Goal: Task Accomplishment & Management: Manage account settings

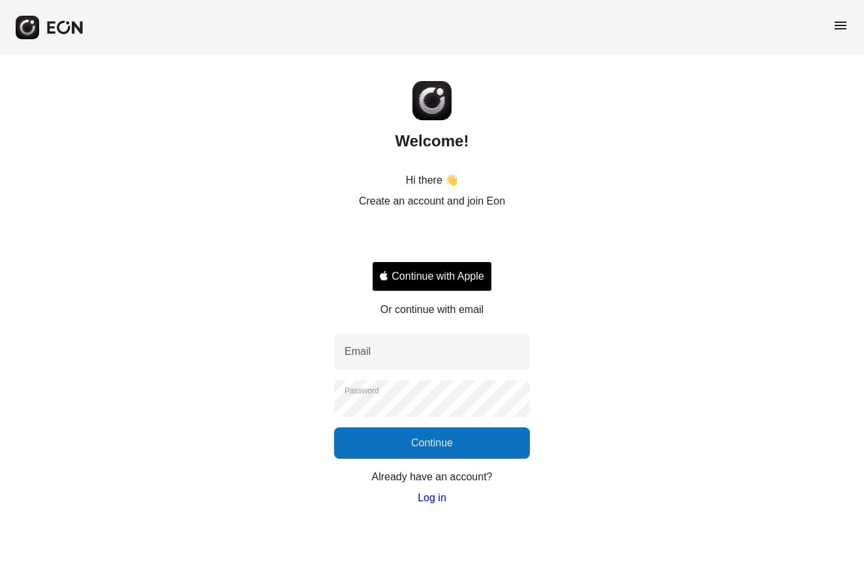
click at [438, 272] on button "Continue with Apple" at bounding box center [432, 276] width 120 height 30
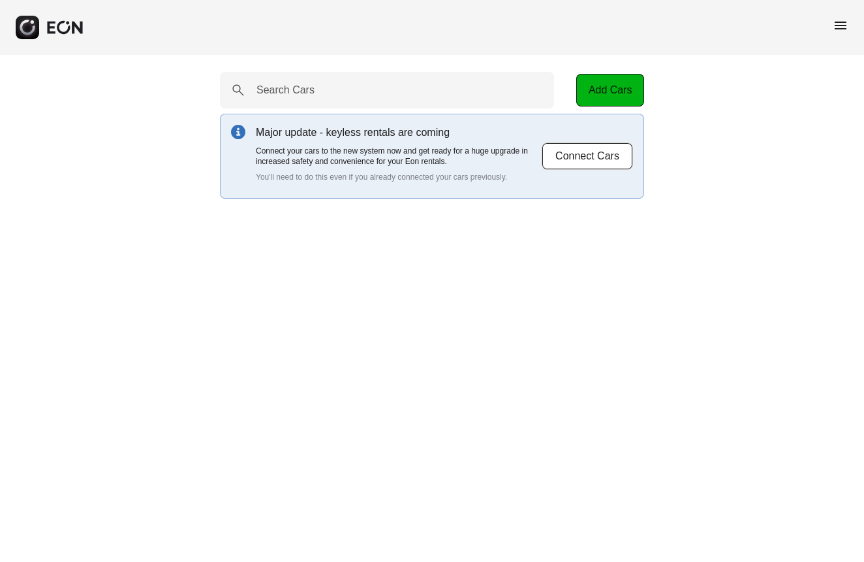
select select "**"
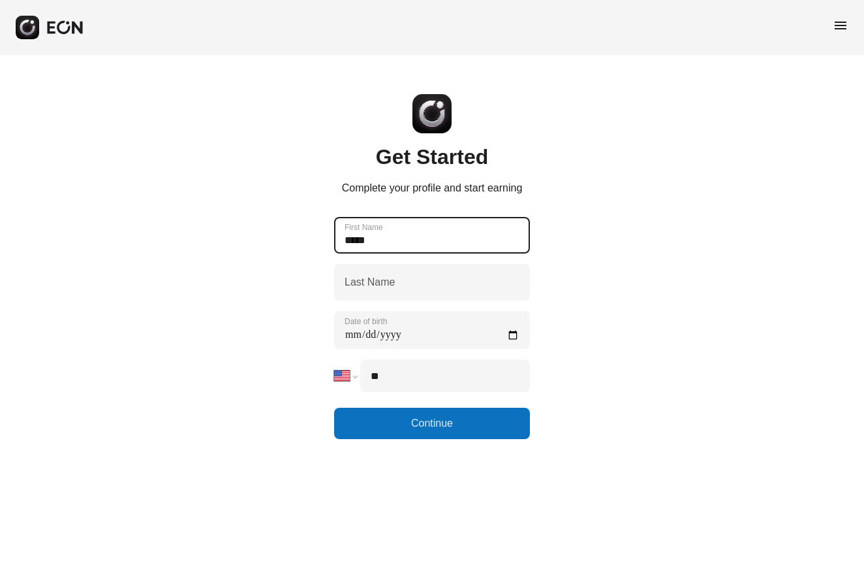
type Name "*****"
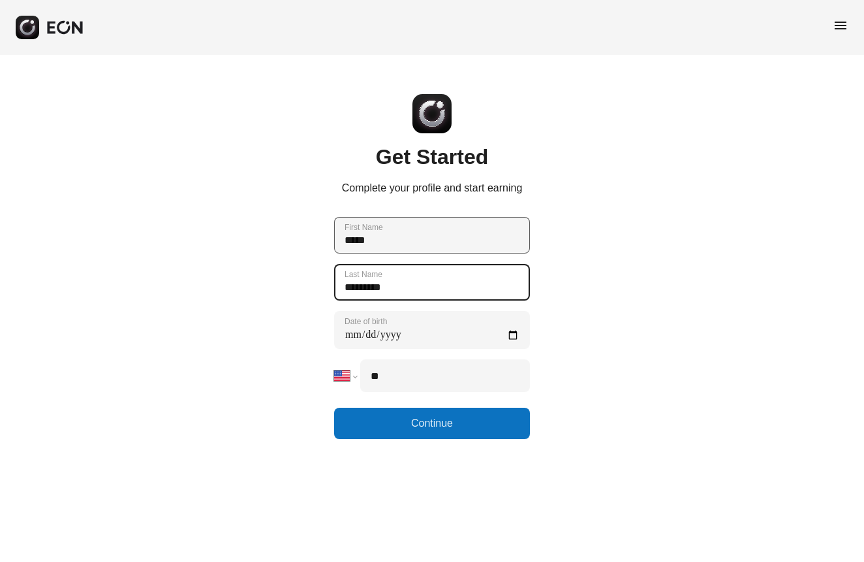
type Name "*********"
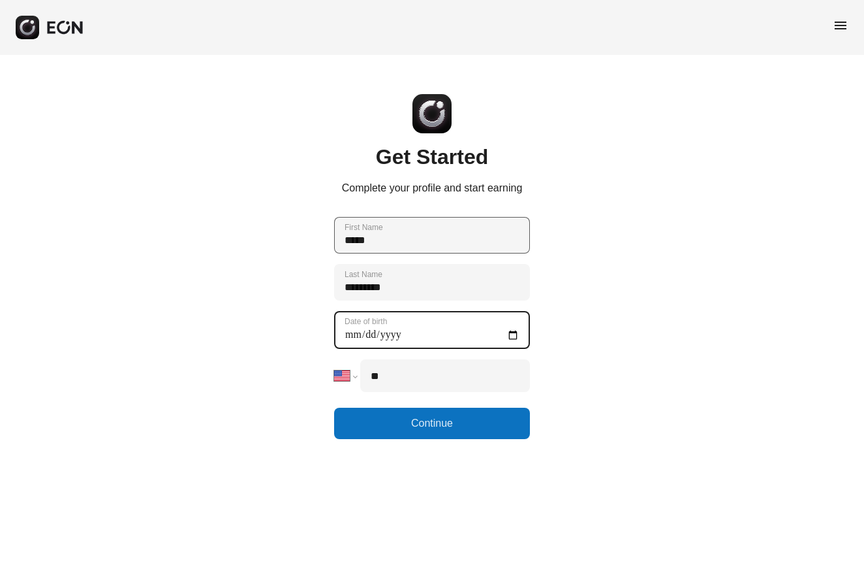
type birth "**********"
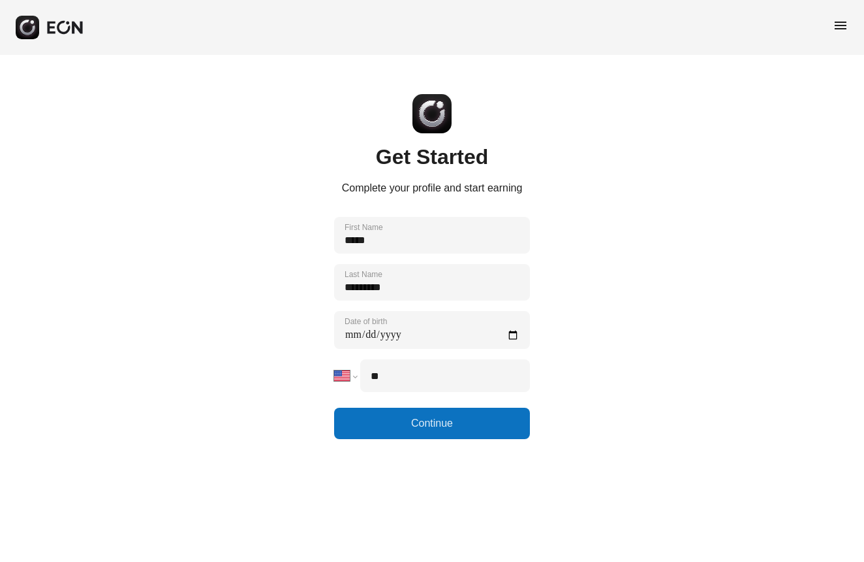
click at [445, 375] on input "**" at bounding box center [445, 375] width 170 height 33
type input "**********"
select select "**"
type input "**********"
select select "**"
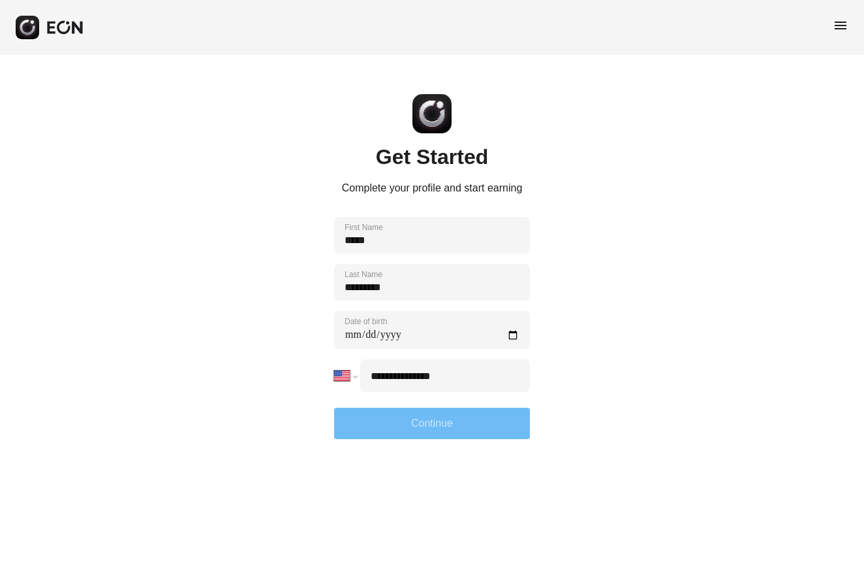
type input "**********"
click at [468, 426] on button "Continue" at bounding box center [432, 422] width 196 height 31
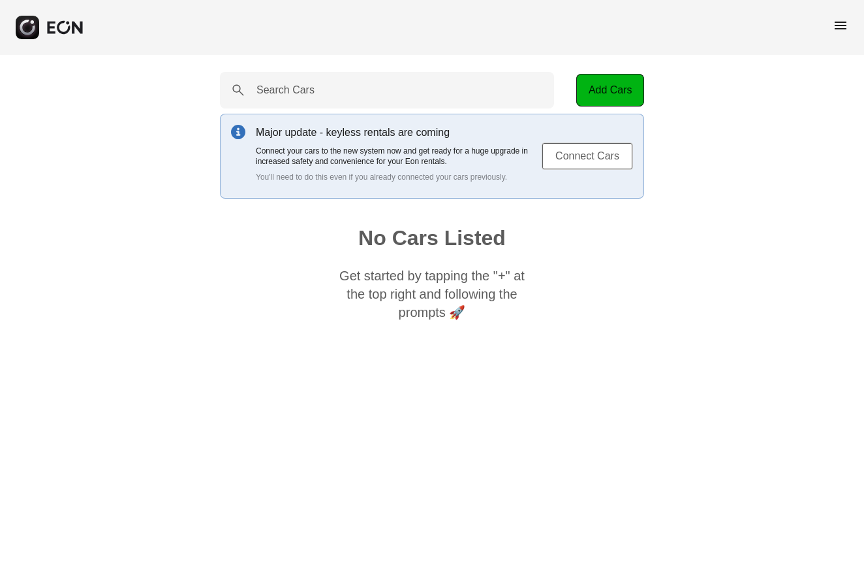
click at [603, 161] on button "Connect Cars" at bounding box center [587, 155] width 91 height 27
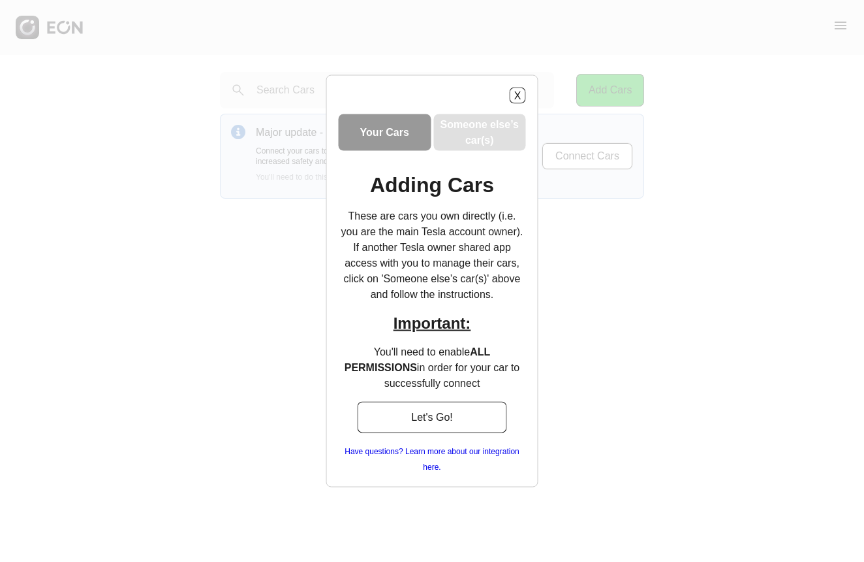
click at [396, 139] on h3 "Your Cars" at bounding box center [384, 133] width 49 height 16
click at [420, 426] on button "Let's Go!" at bounding box center [432, 417] width 150 height 31
click at [400, 138] on h3 "Your Cars" at bounding box center [384, 133] width 49 height 16
click at [522, 91] on button "X" at bounding box center [518, 95] width 16 height 16
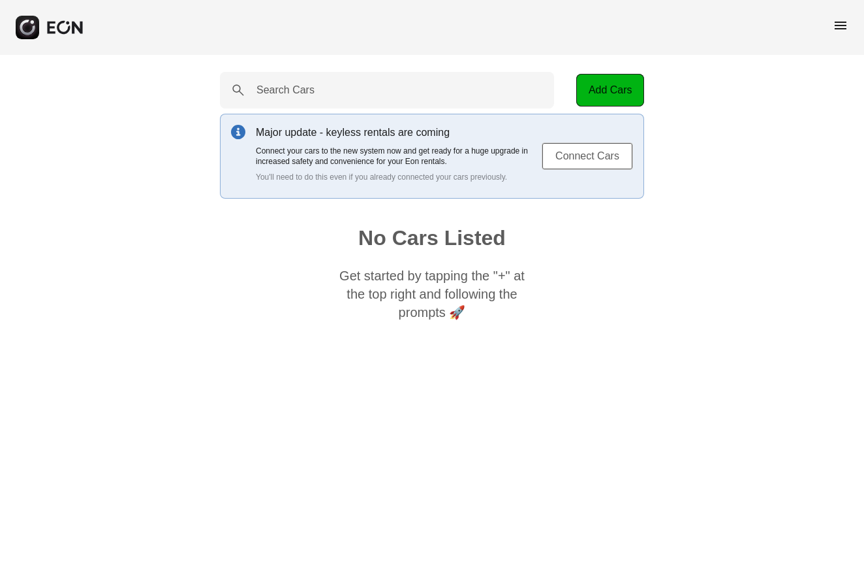
click at [556, 157] on button "Connect Cars" at bounding box center [587, 155] width 91 height 27
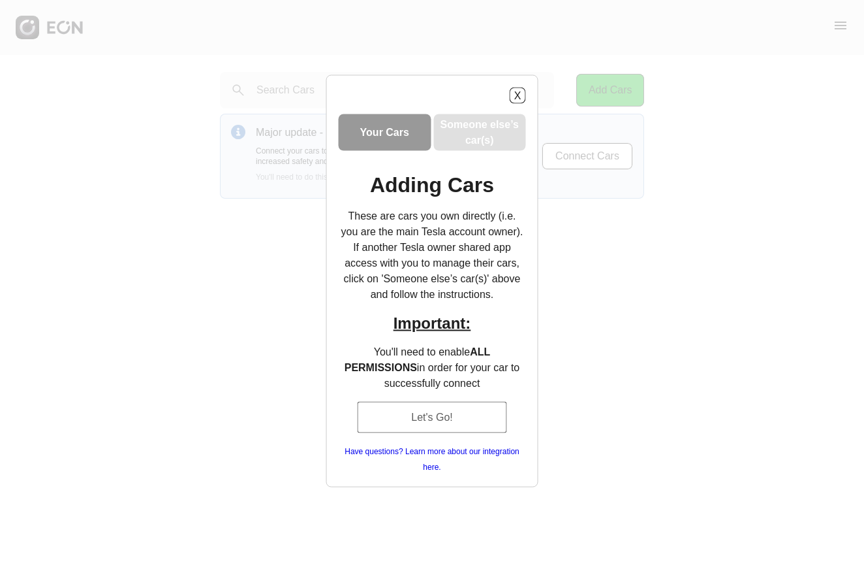
click at [486, 415] on button "Let's Go!" at bounding box center [432, 417] width 150 height 31
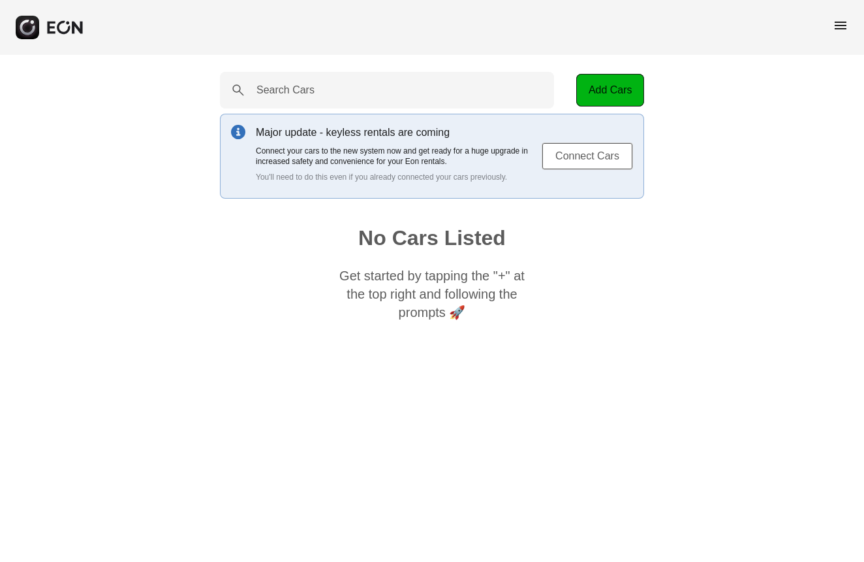
click at [585, 155] on button "Connect Cars" at bounding box center [587, 155] width 91 height 27
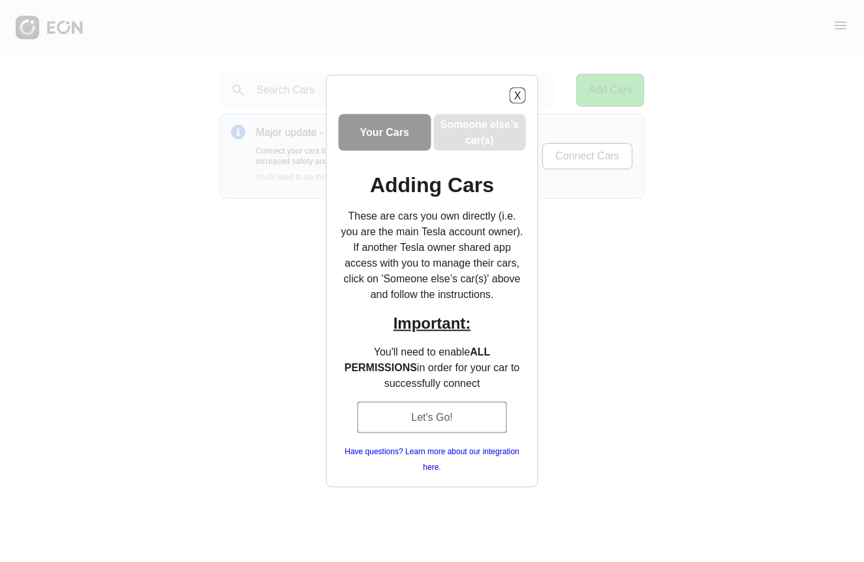
click at [445, 421] on button "Let's Go!" at bounding box center [432, 417] width 150 height 31
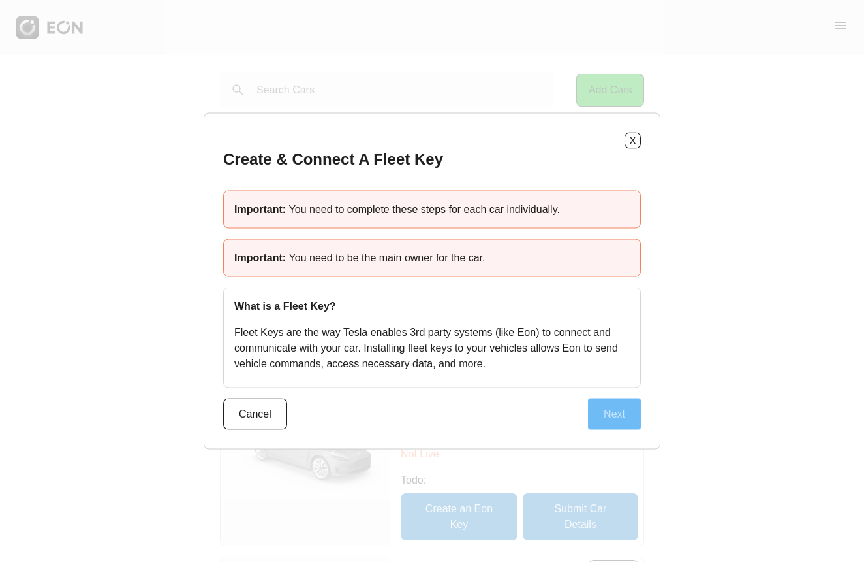
click at [594, 411] on button "Next" at bounding box center [614, 413] width 53 height 31
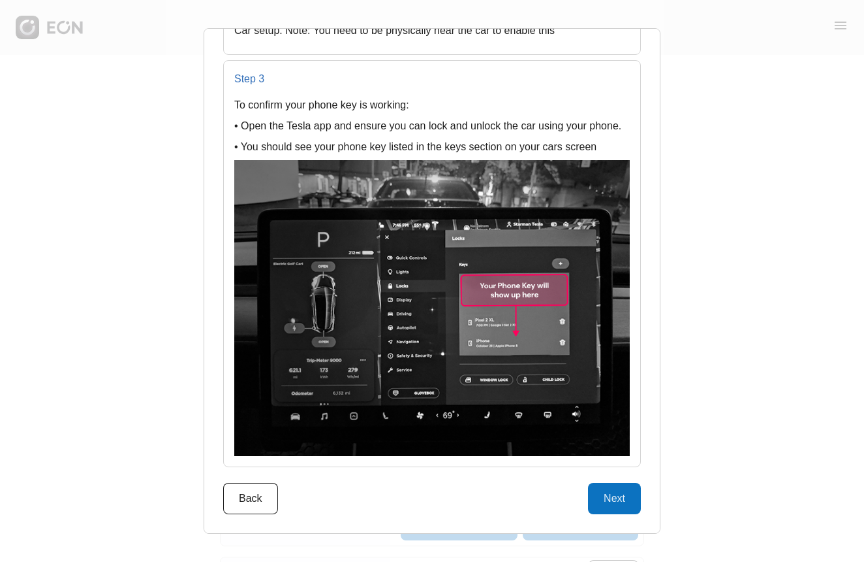
scroll to position [1557, 0]
click at [621, 495] on button "Next" at bounding box center [614, 498] width 53 height 31
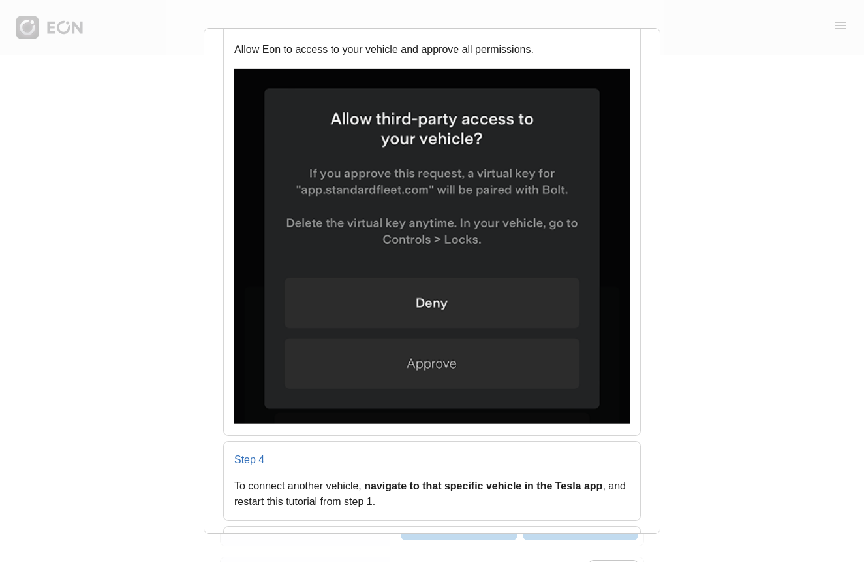
scroll to position [495, 0]
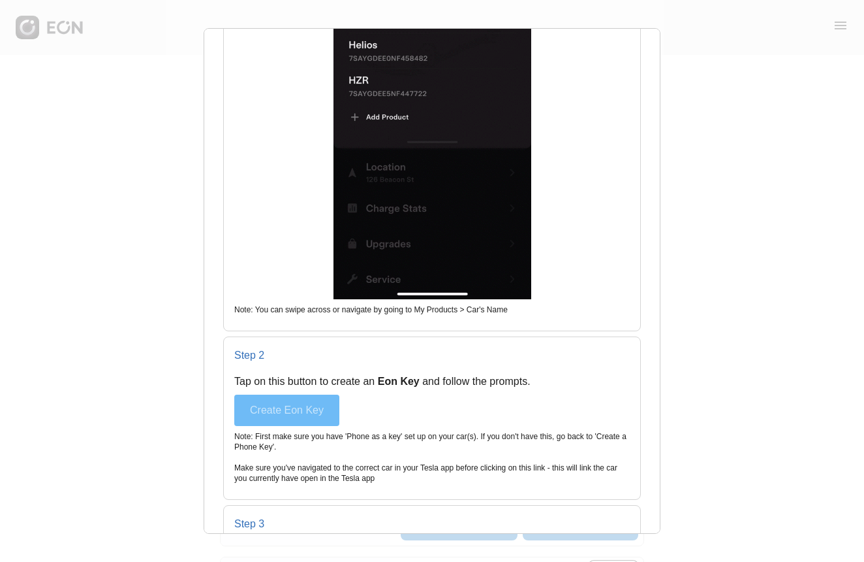
click at [321, 404] on button "Create Eon Key" at bounding box center [286, 409] width 105 height 31
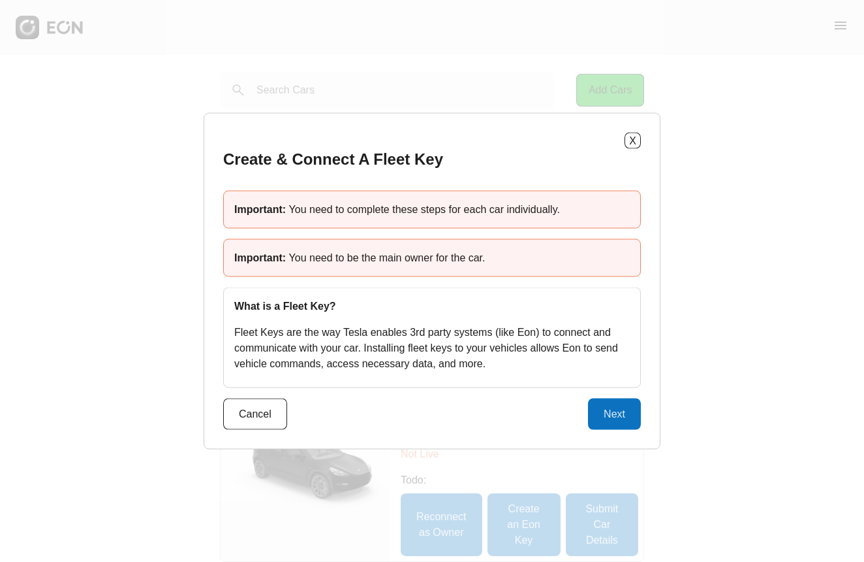
click at [434, 203] on div "Important: You need to complete these steps for each car individually." at bounding box center [432, 210] width 418 height 38
click at [435, 239] on div "Important: You need to be the main owner for the car." at bounding box center [432, 258] width 418 height 38
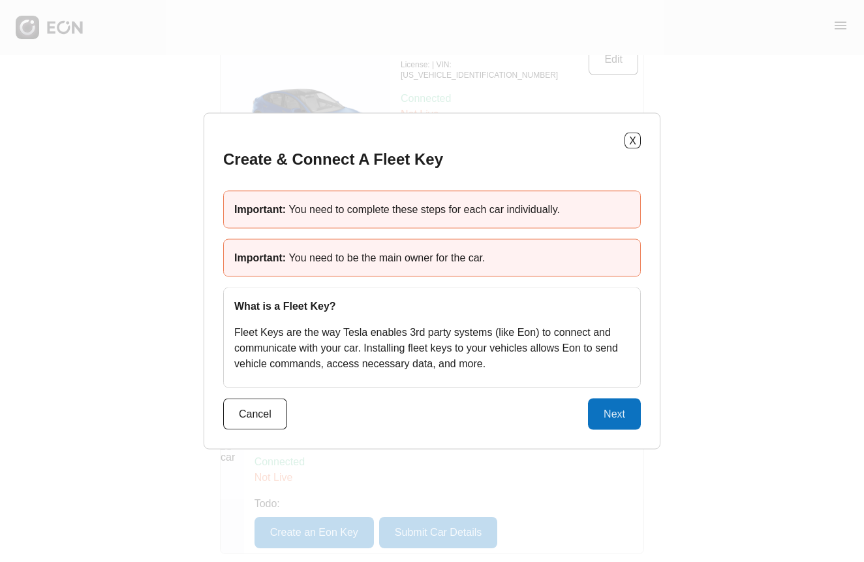
scroll to position [162, 0]
click at [613, 412] on button "Next" at bounding box center [614, 413] width 53 height 31
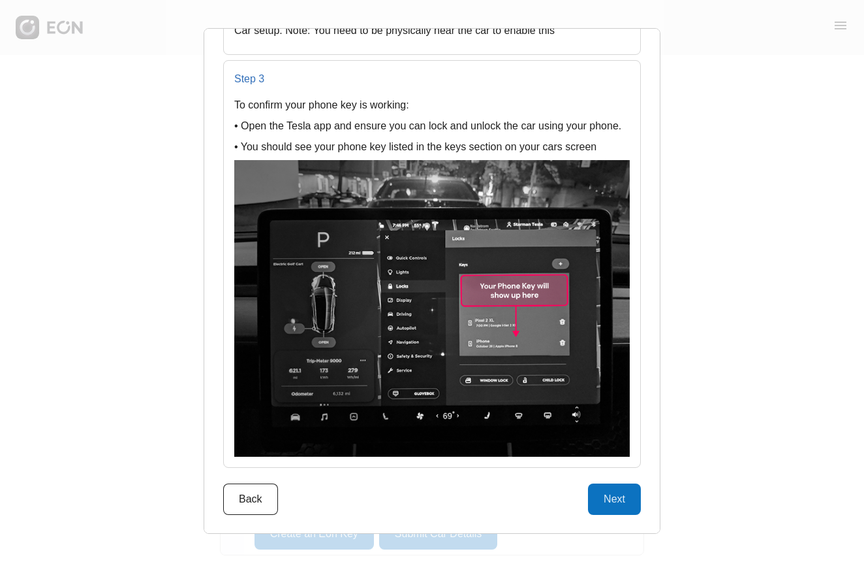
scroll to position [1557, 0]
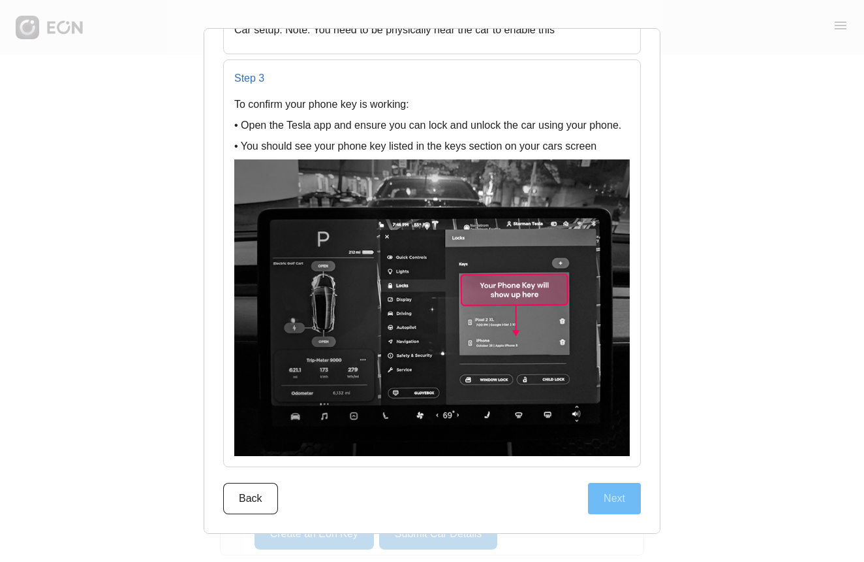
click at [612, 487] on button "Next" at bounding box center [614, 498] width 53 height 31
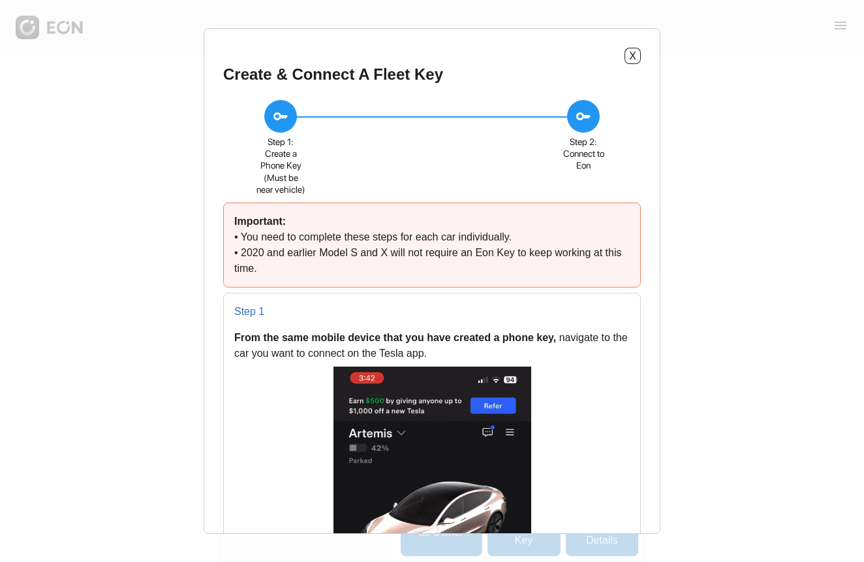
scroll to position [0, 0]
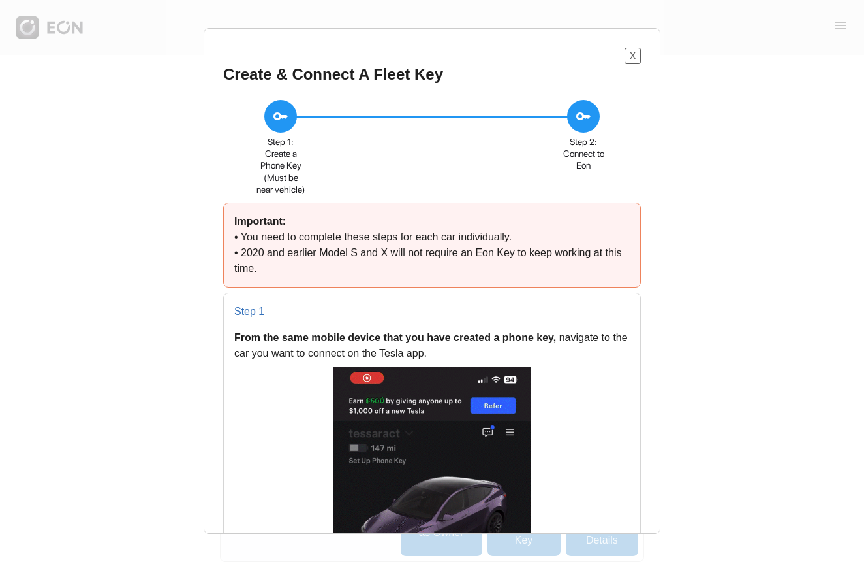
click at [625, 56] on button "X" at bounding box center [633, 56] width 16 height 16
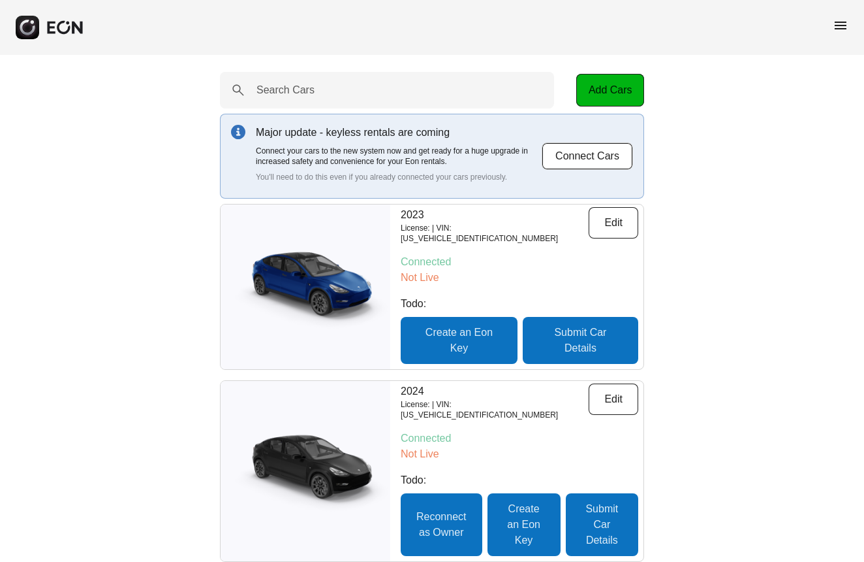
click at [72, 31] on icon "button" at bounding box center [65, 27] width 39 height 14
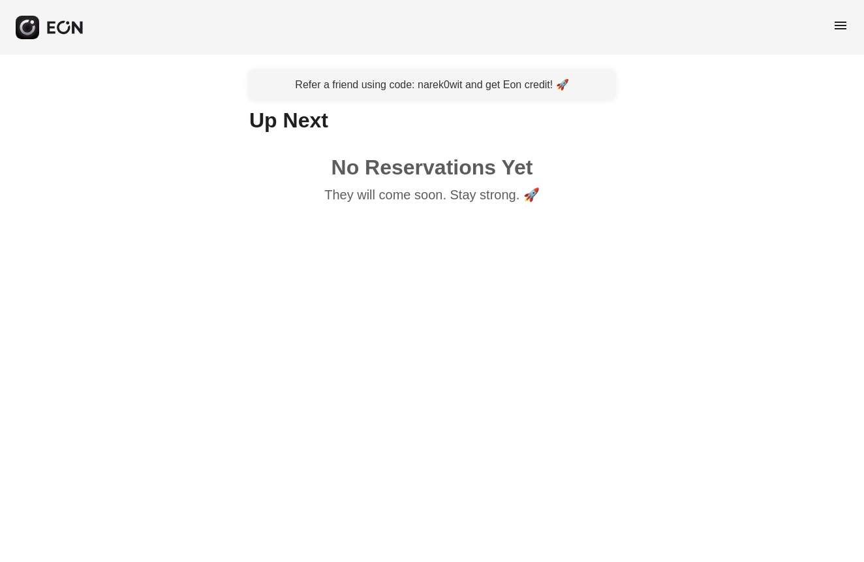
click at [40, 27] on button "button" at bounding box center [50, 28] width 69 height 24
click at [29, 29] on rect "button" at bounding box center [28, 28] width 24 height 24
click at [35, 29] on icon "button" at bounding box center [27, 27] width 15 height 15
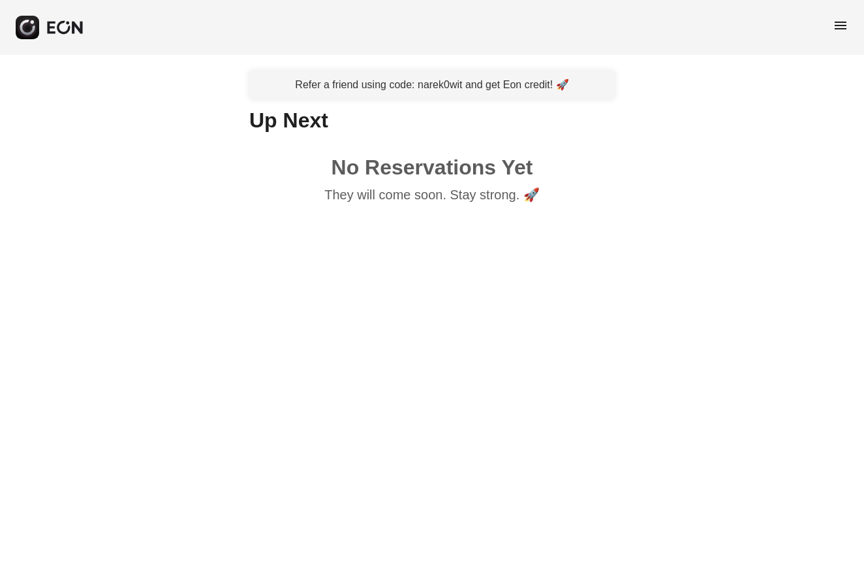
click at [837, 24] on span "menu" at bounding box center [841, 26] width 16 height 16
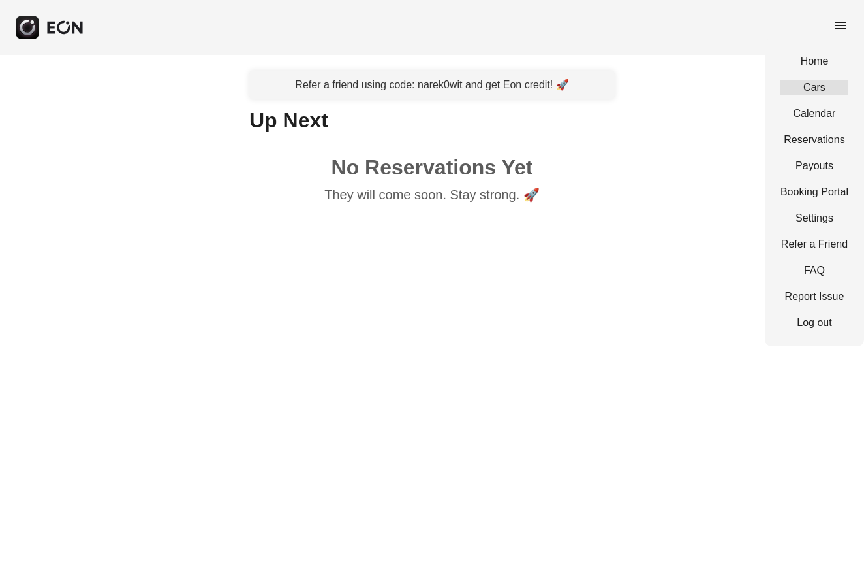
click at [815, 86] on link "Cars" at bounding box center [815, 88] width 68 height 16
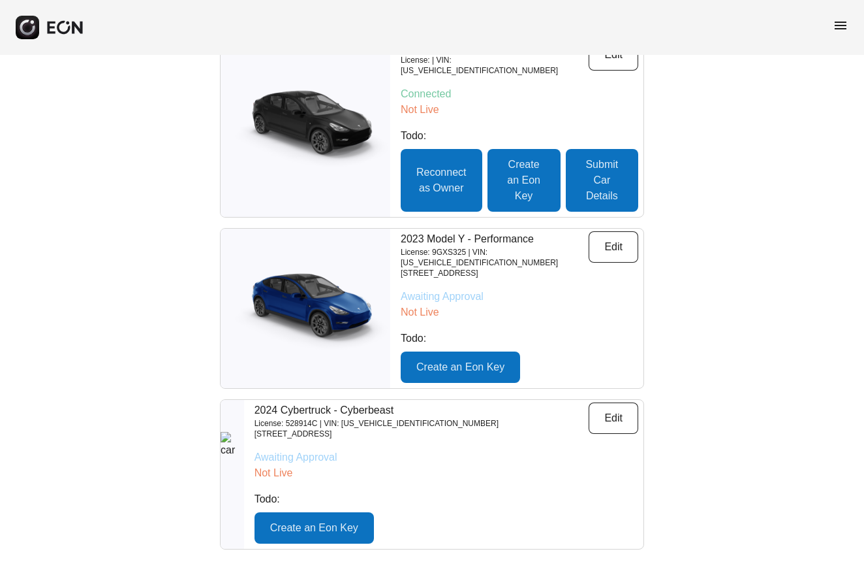
scroll to position [167, 0]
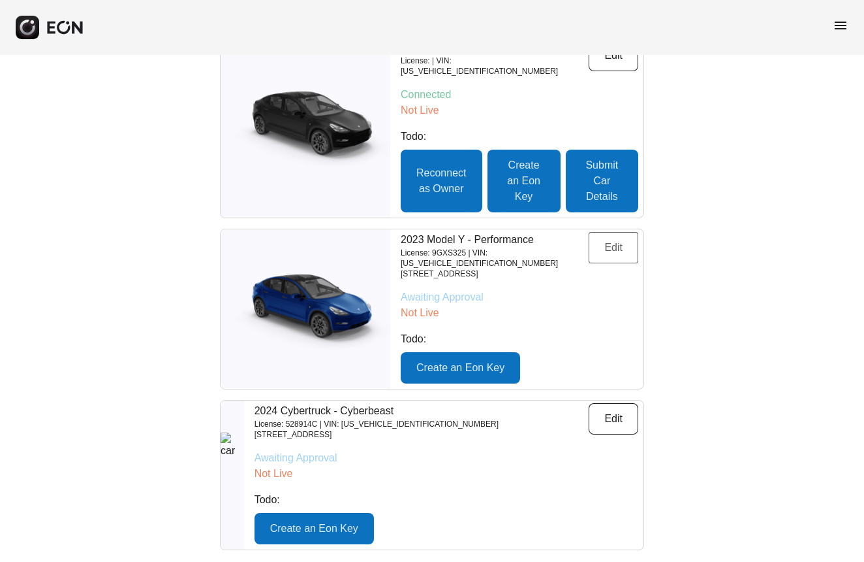
click at [622, 250] on button "Edit" at bounding box center [614, 247] width 50 height 31
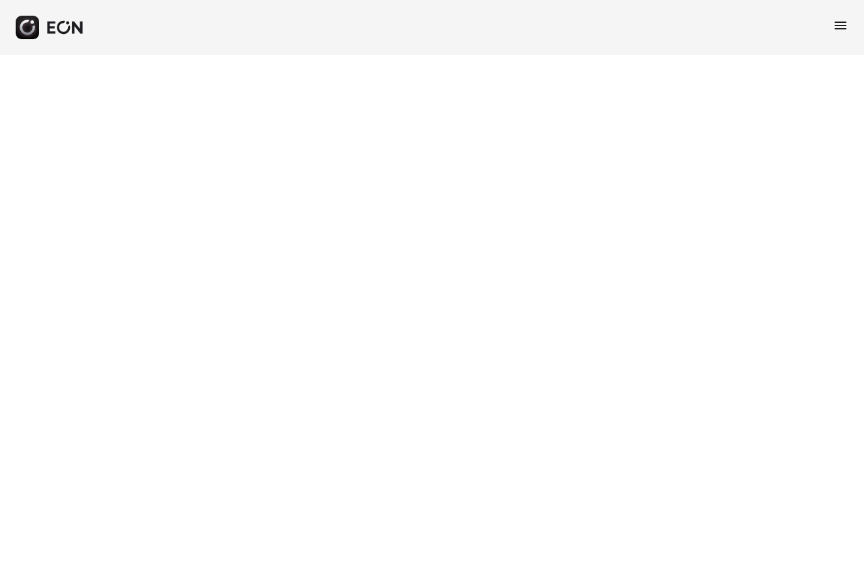
select select "**"
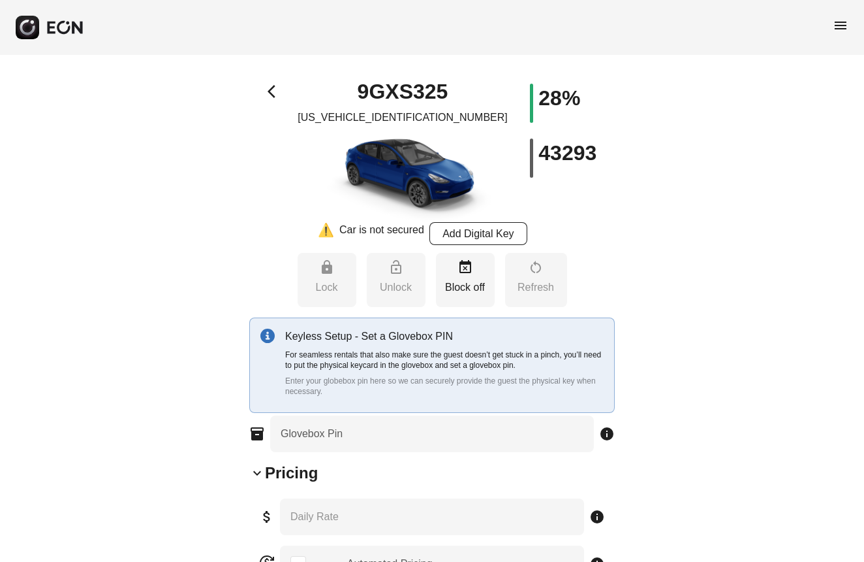
type Pin "****"
type Rate "***"
type Rate "**"
type Rate "***"
type Book "*"
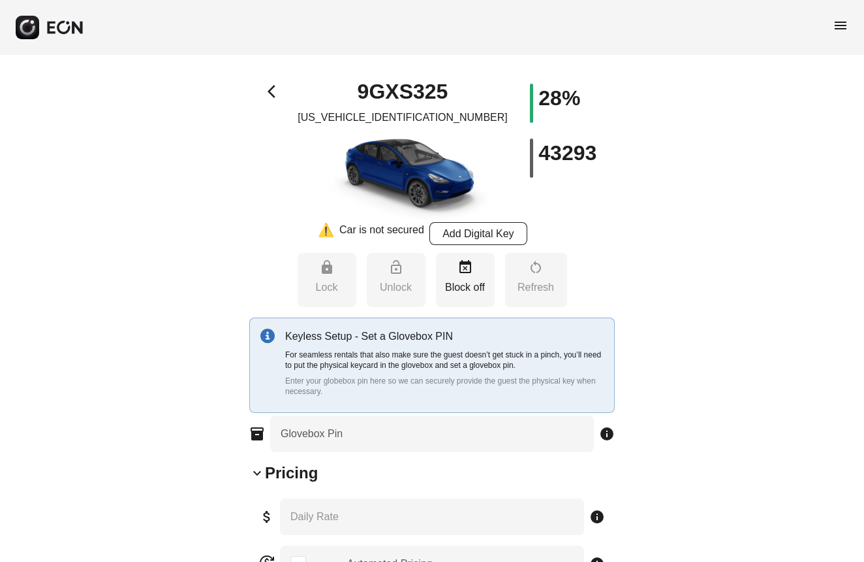
type \(miles\) "***"
type Plate "*******"
type Drive "****"
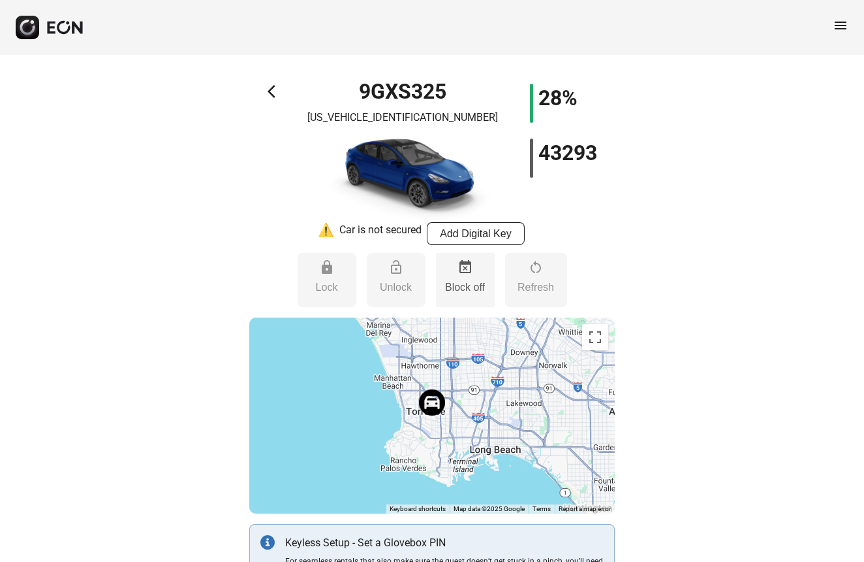
click at [464, 279] on p "Block off" at bounding box center [466, 287] width 46 height 16
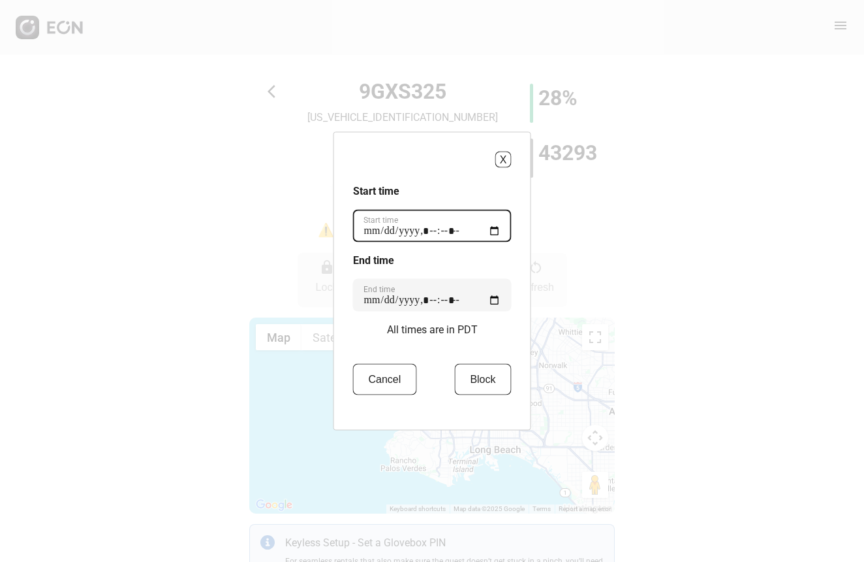
click at [390, 235] on time "Start time" at bounding box center [432, 226] width 159 height 33
click at [485, 263] on h3 "End time" at bounding box center [432, 261] width 159 height 16
click at [460, 379] on button "Block" at bounding box center [482, 379] width 57 height 31
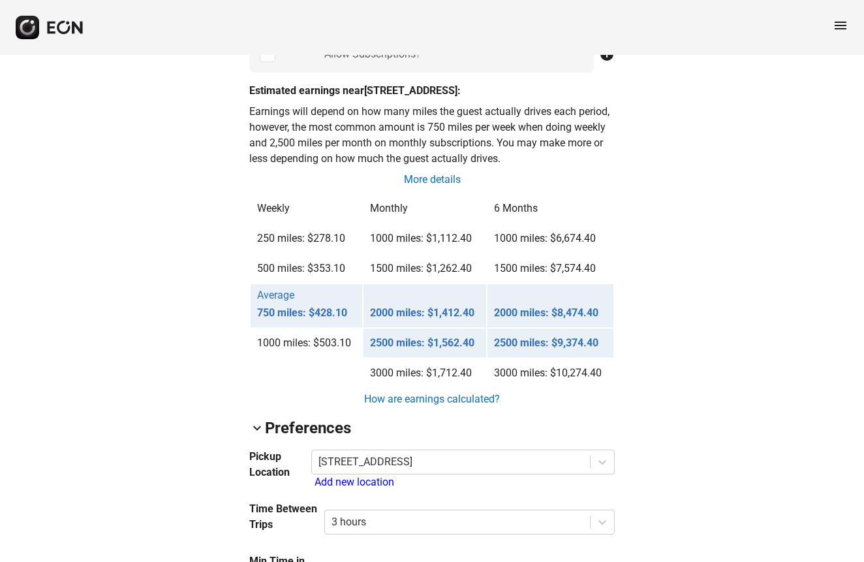
scroll to position [998, 0]
click at [408, 320] on p "2000 miles: $1,412.40" at bounding box center [425, 312] width 110 height 16
click at [415, 349] on td "2500 miles: $1,562.40" at bounding box center [425, 342] width 123 height 29
click at [434, 356] on td "2500 miles: $1,562.40" at bounding box center [425, 342] width 123 height 29
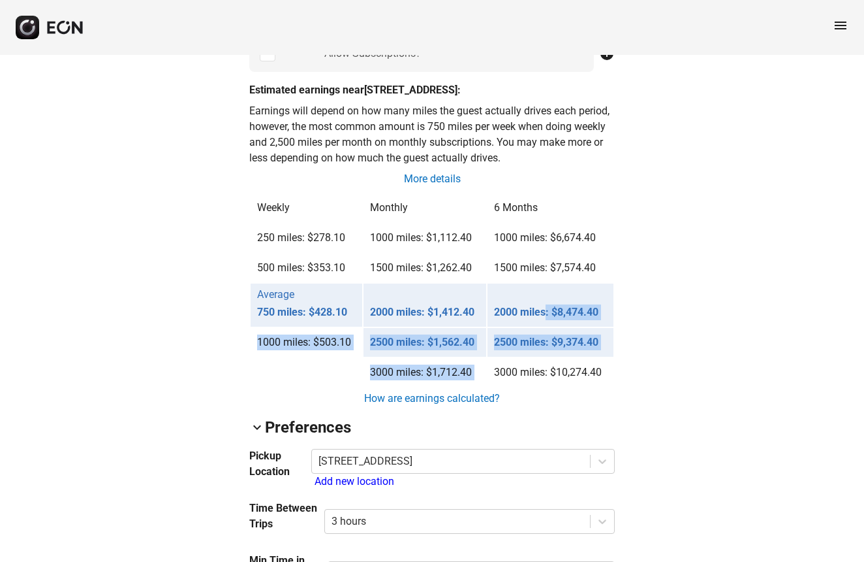
drag, startPoint x: 550, startPoint y: 327, endPoint x: 551, endPoint y: 374, distance: 47.0
click at [551, 374] on table "Weekly Monthly 6 Months 250 miles: $278.10 1000 miles: $1,112.40 1000 miles: $6…" at bounding box center [432, 290] width 366 height 196
click at [551, 320] on p "2000 miles: $8,474.40" at bounding box center [550, 312] width 113 height 16
drag, startPoint x: 551, startPoint y: 306, endPoint x: 615, endPoint y: 359, distance: 83.0
click at [615, 359] on div "arrow_back_ios 9GXS325 7SAYGDEF0PF810083 28% 43293 ⚠️ Car is not secured Add Di…" at bounding box center [432, 336] width 864 height 2559
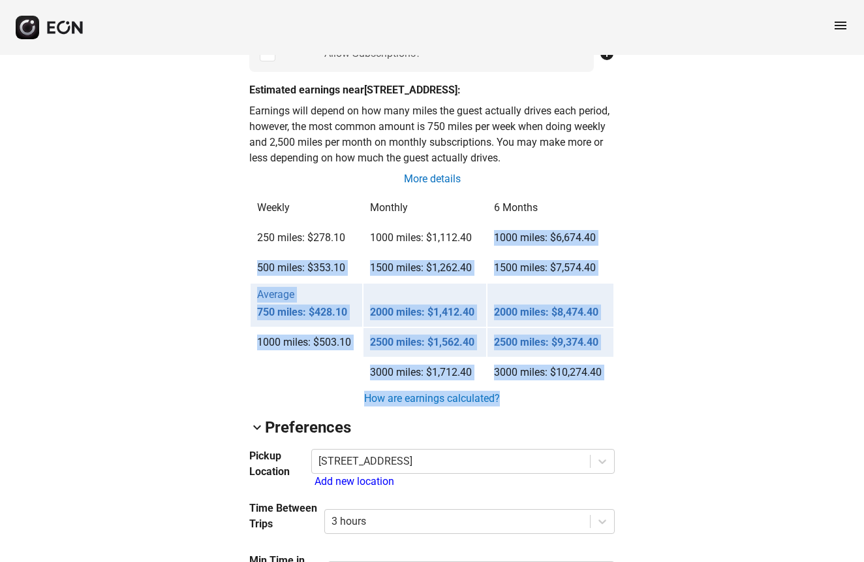
drag, startPoint x: 580, startPoint y: 405, endPoint x: 585, endPoint y: 239, distance: 166.6
click at [585, 239] on div "Allow Subscriptions? info Estimated earnings near 1274 North Crescent Heights B…" at bounding box center [432, 220] width 366 height 371
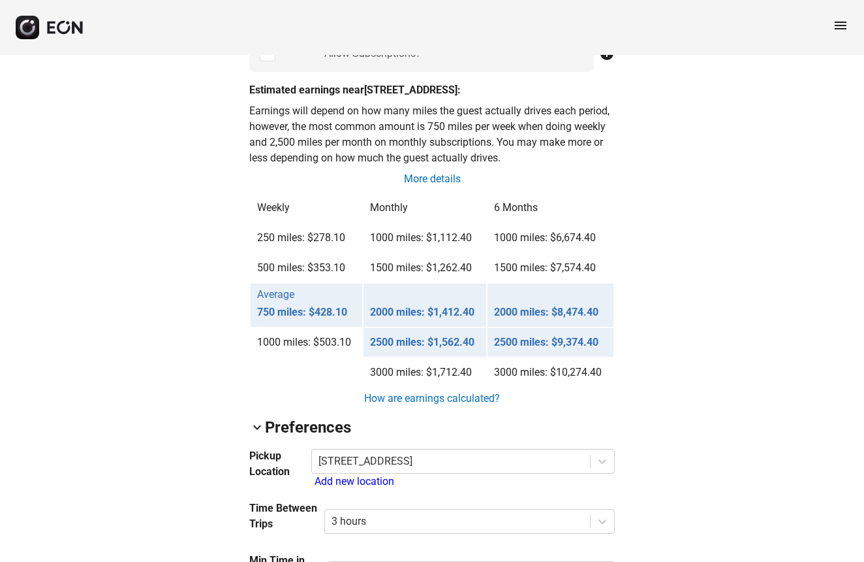
click at [577, 214] on th "6 Months" at bounding box center [551, 207] width 126 height 29
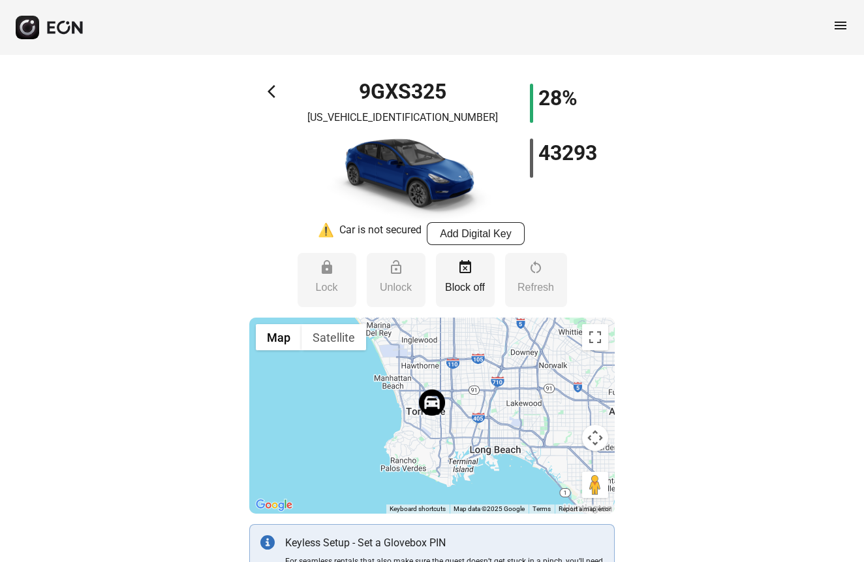
scroll to position [0, 0]
click at [559, 96] on h1 "28%" at bounding box center [558, 98] width 39 height 16
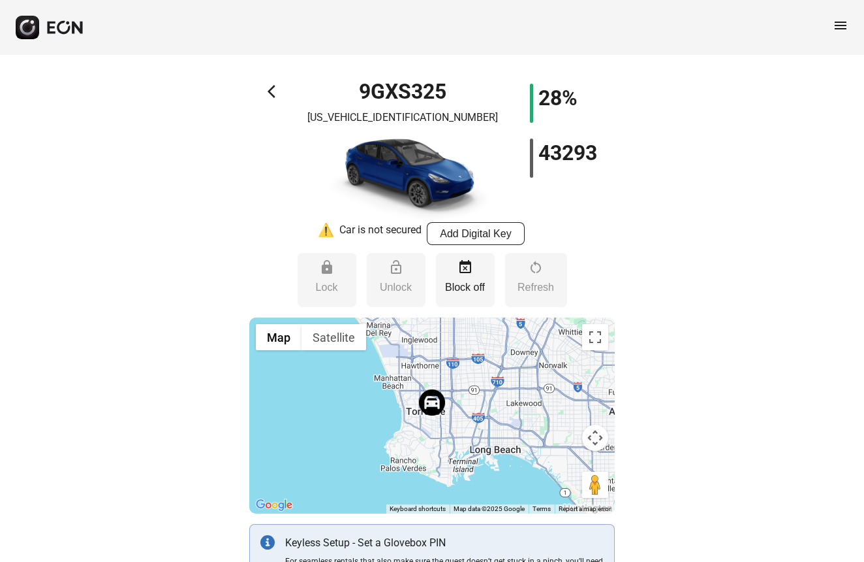
click at [602, 209] on div "arrow_back_ios 9GXS325 7SAYGDEF0PF810083 28% 43293" at bounding box center [432, 153] width 366 height 138
click at [471, 237] on button "Add Digital Key" at bounding box center [476, 233] width 98 height 23
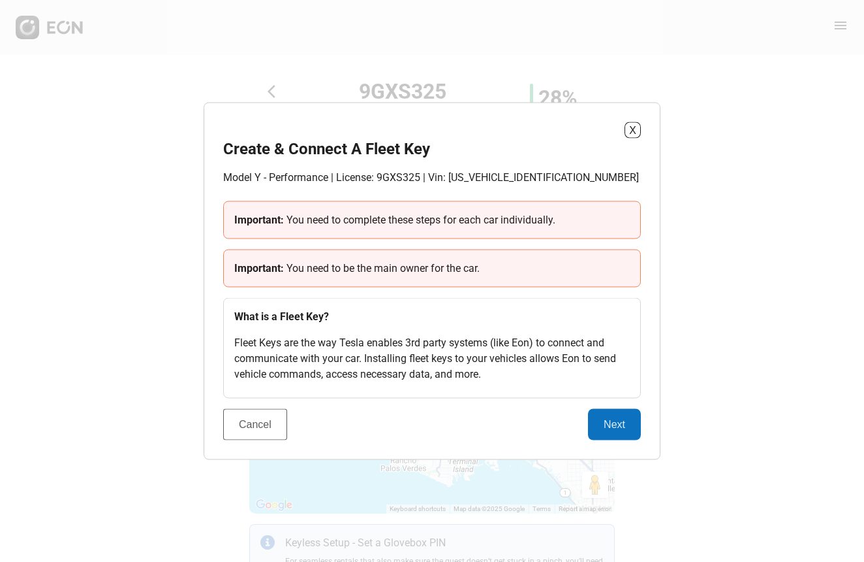
click at [263, 432] on button "Cancel" at bounding box center [255, 424] width 64 height 31
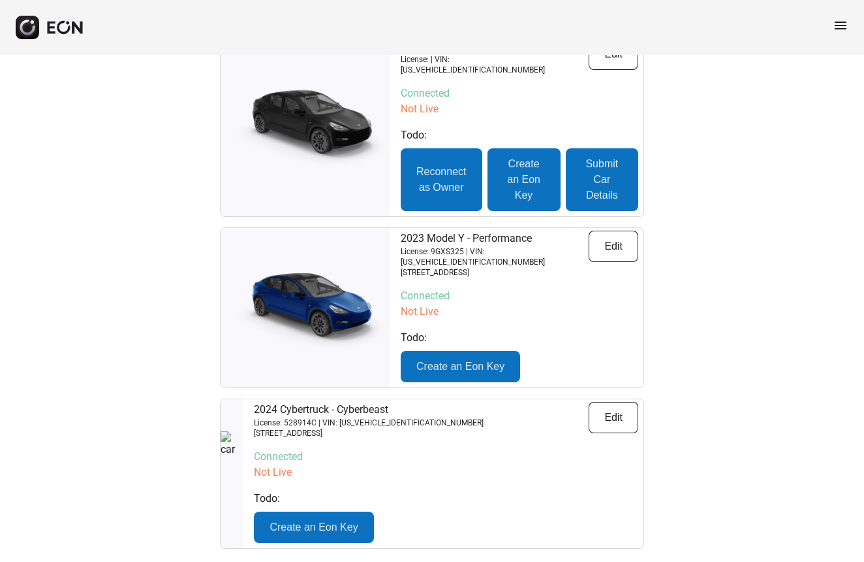
scroll to position [167, 0]
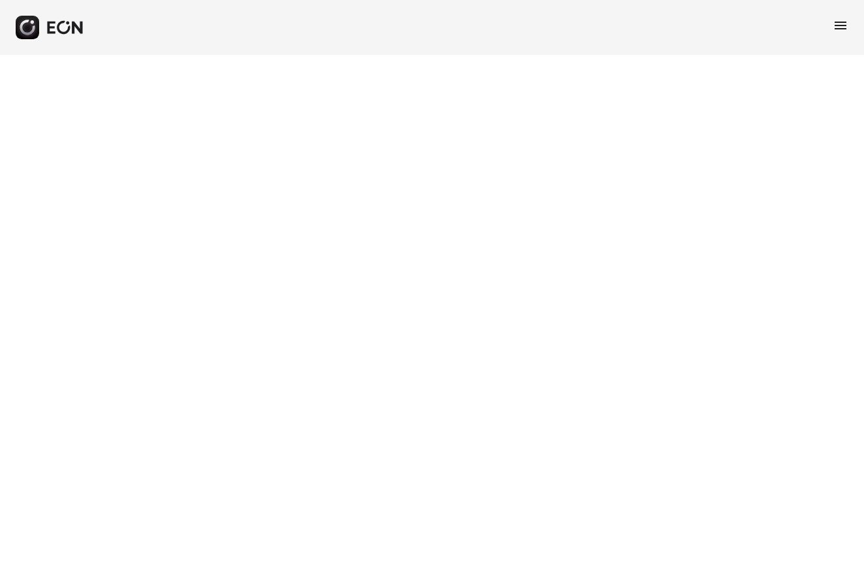
select select "**"
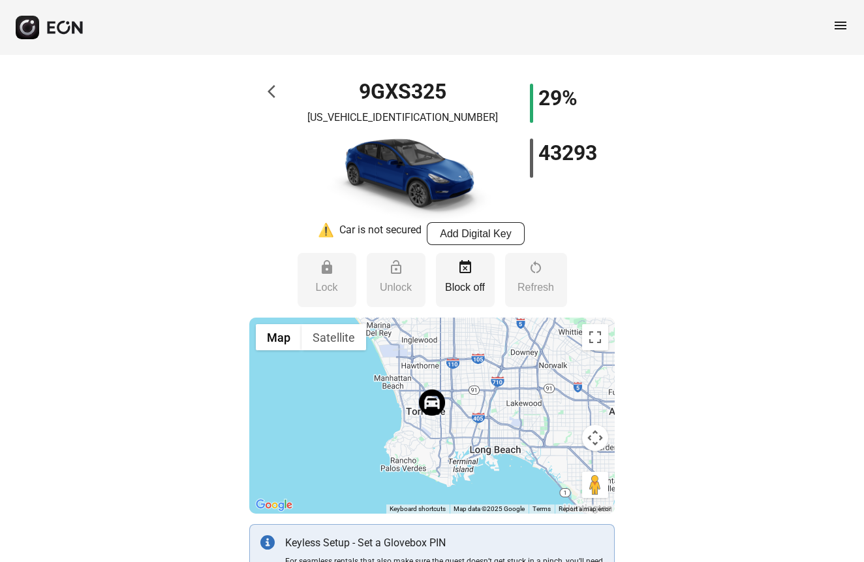
click at [270, 93] on span "arrow_back_ios" at bounding box center [276, 92] width 16 height 16
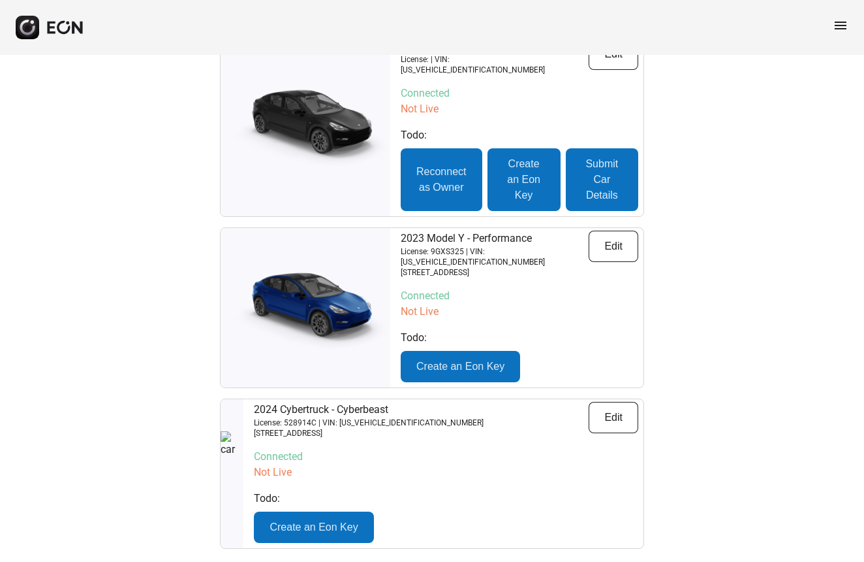
scroll to position [167, 0]
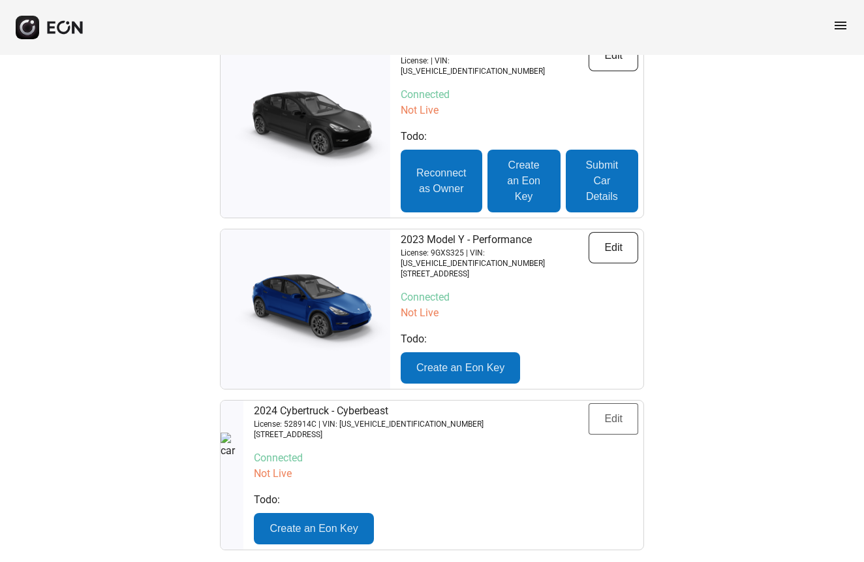
click at [616, 418] on button "Edit" at bounding box center [614, 418] width 50 height 31
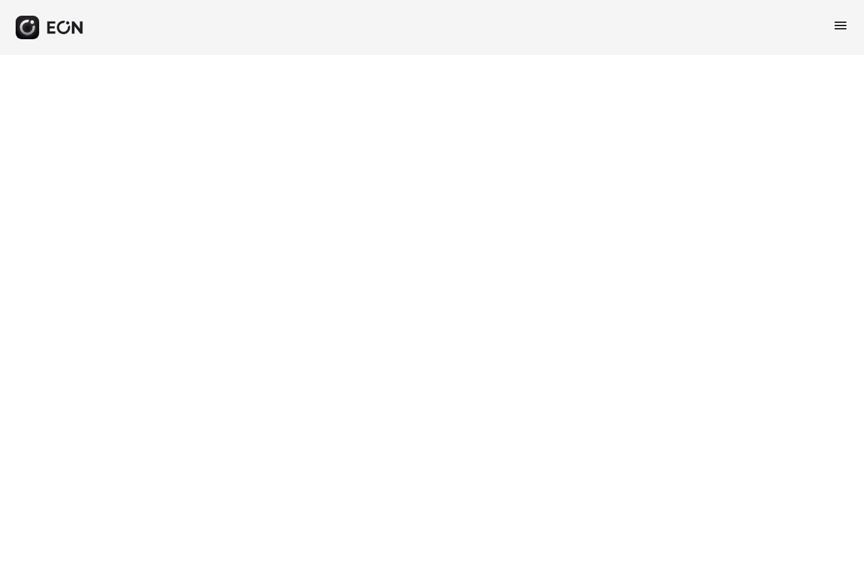
select select "**"
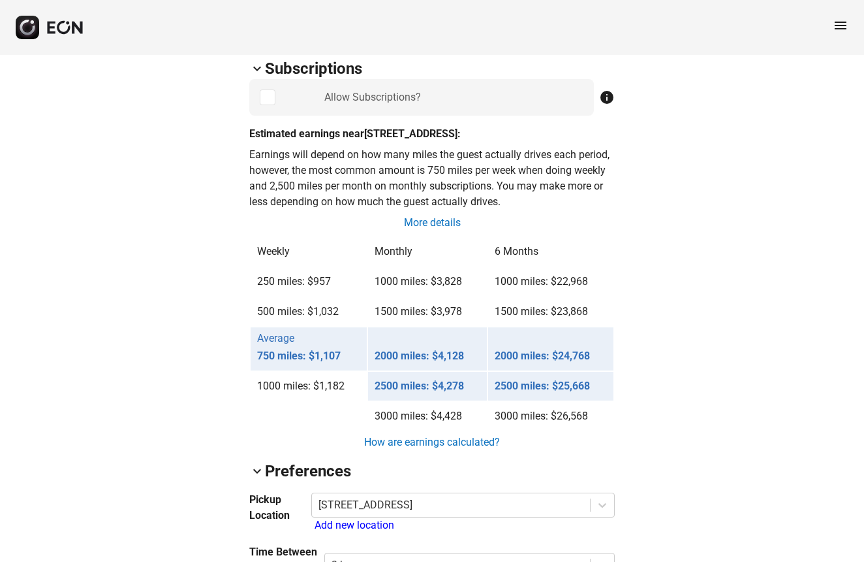
scroll to position [913, 0]
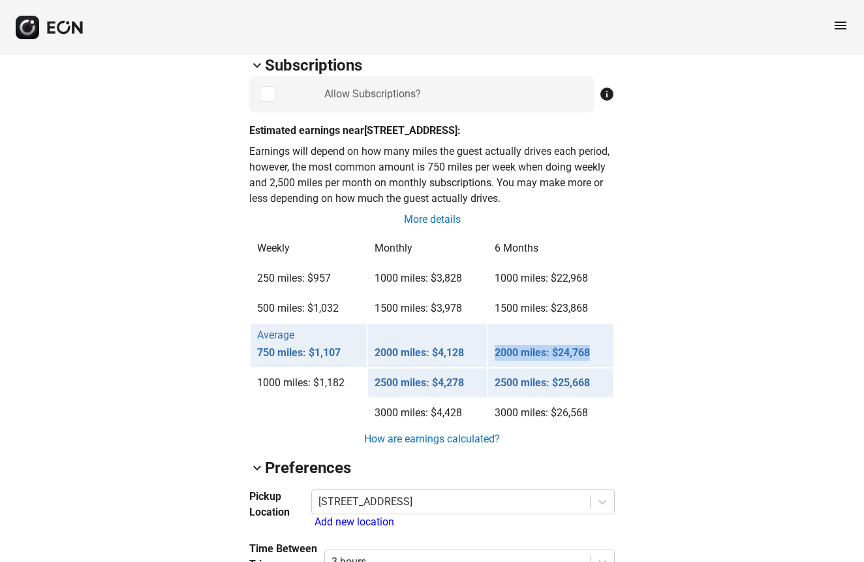
drag, startPoint x: 599, startPoint y: 372, endPoint x: 490, endPoint y: 363, distance: 110.1
click at [490, 363] on td "2000 miles: $24,768" at bounding box center [550, 345] width 125 height 43
drag, startPoint x: 467, startPoint y: 364, endPoint x: 370, endPoint y: 371, distance: 97.5
click at [375, 360] on p "2000 miles: $4,128" at bounding box center [428, 353] width 106 height 16
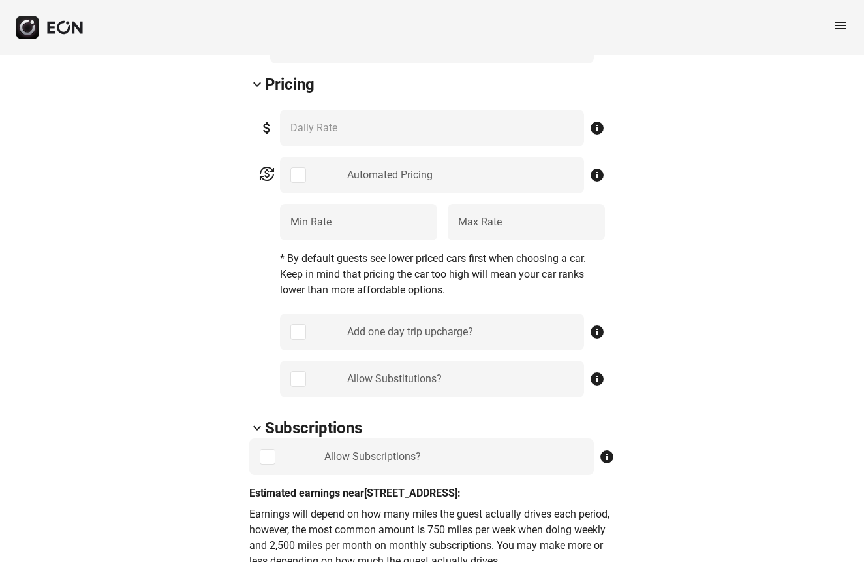
scroll to position [385, 0]
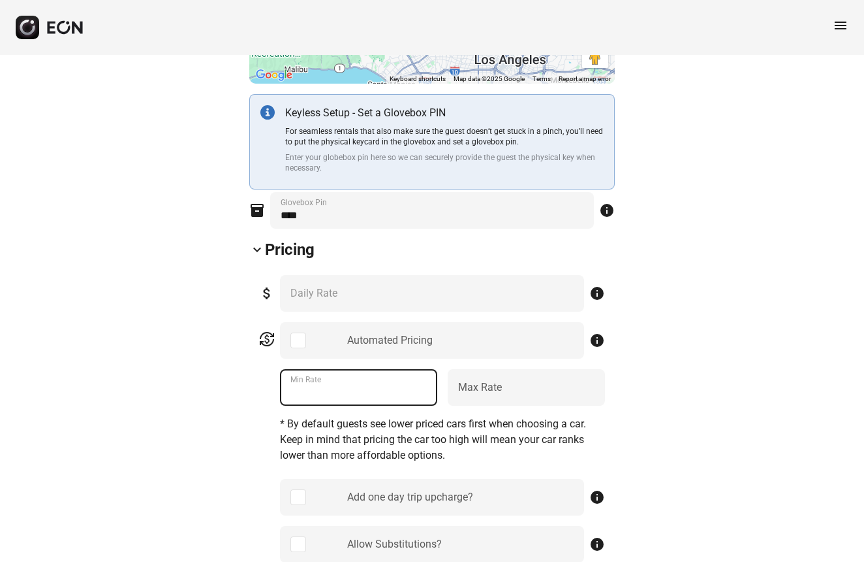
click at [333, 392] on Rate "***" at bounding box center [358, 387] width 157 height 37
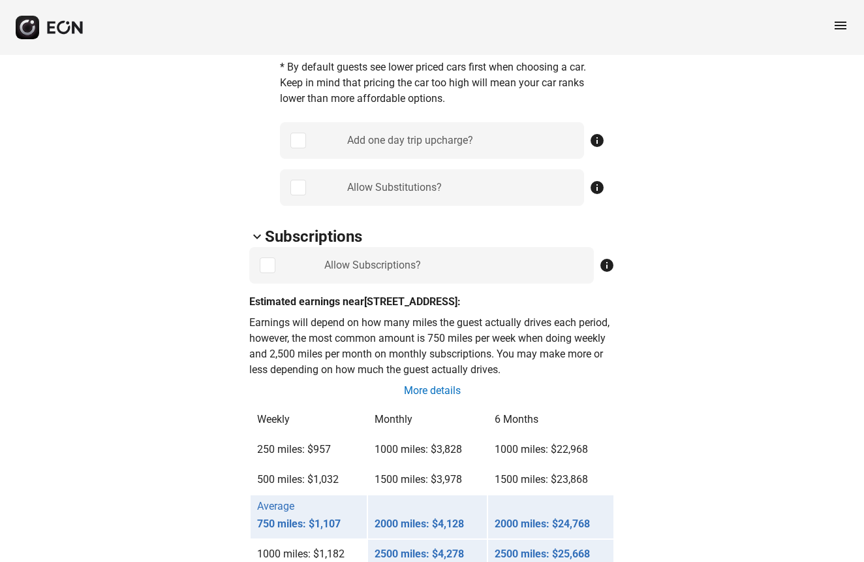
scroll to position [771, 0]
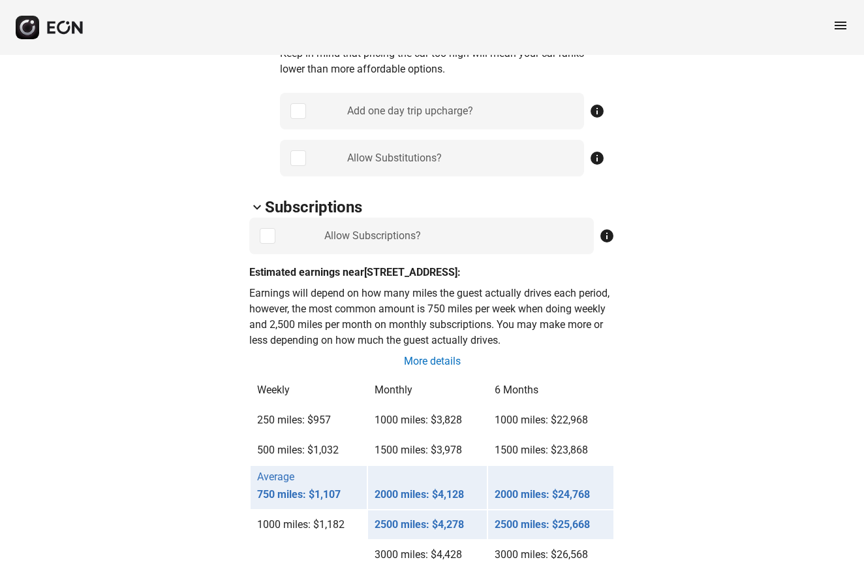
type Rate "***"
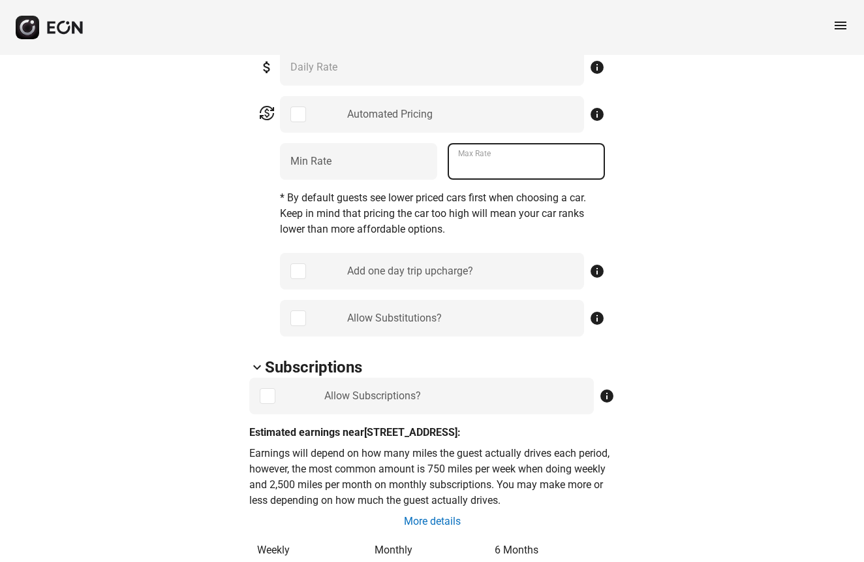
scroll to position [612, 0]
type Rate "***"
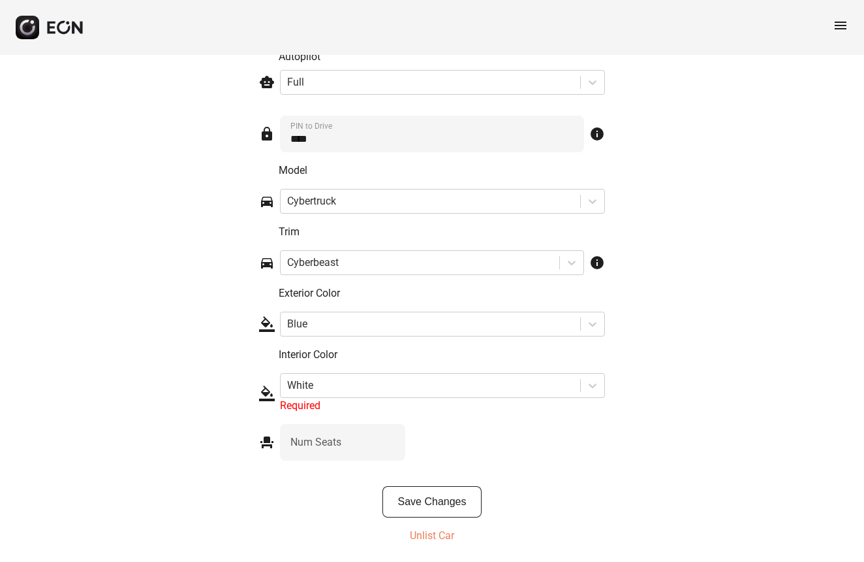
scroll to position [2039, 0]
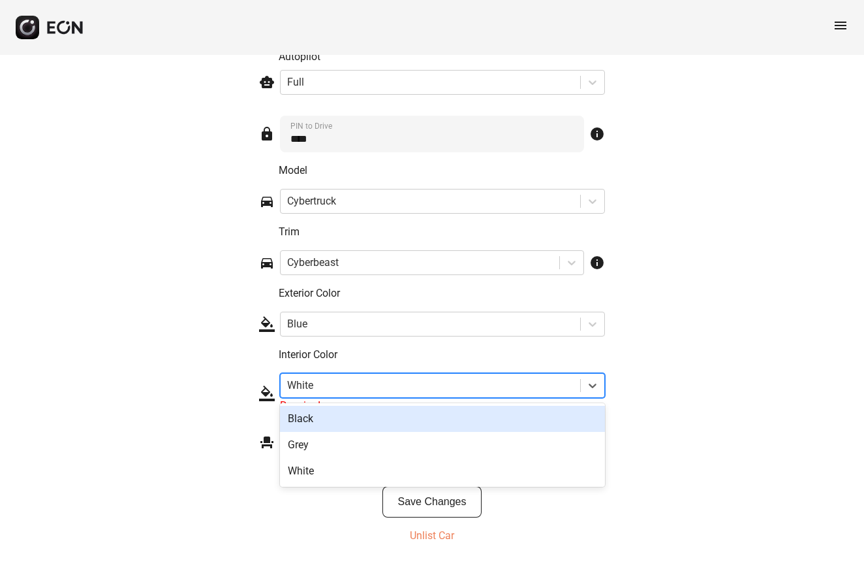
click at [357, 385] on div at bounding box center [430, 385] width 287 height 18
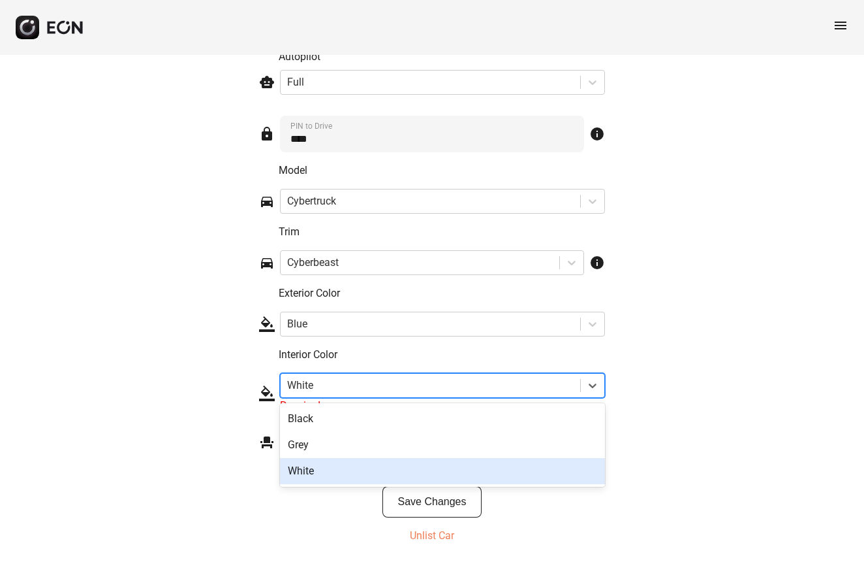
click at [361, 465] on div "White" at bounding box center [442, 471] width 325 height 26
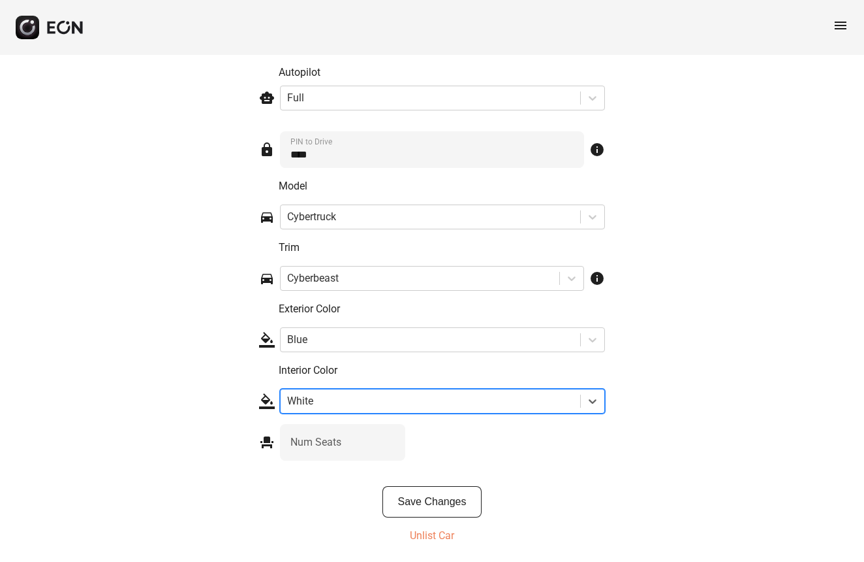
scroll to position [2023, 0]
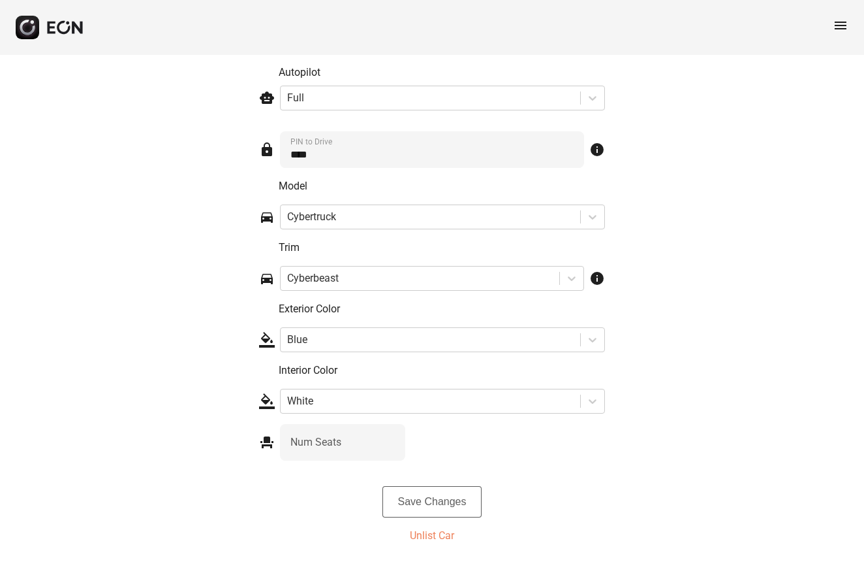
click at [411, 496] on button "Save Changes" at bounding box center [433, 501] width 100 height 31
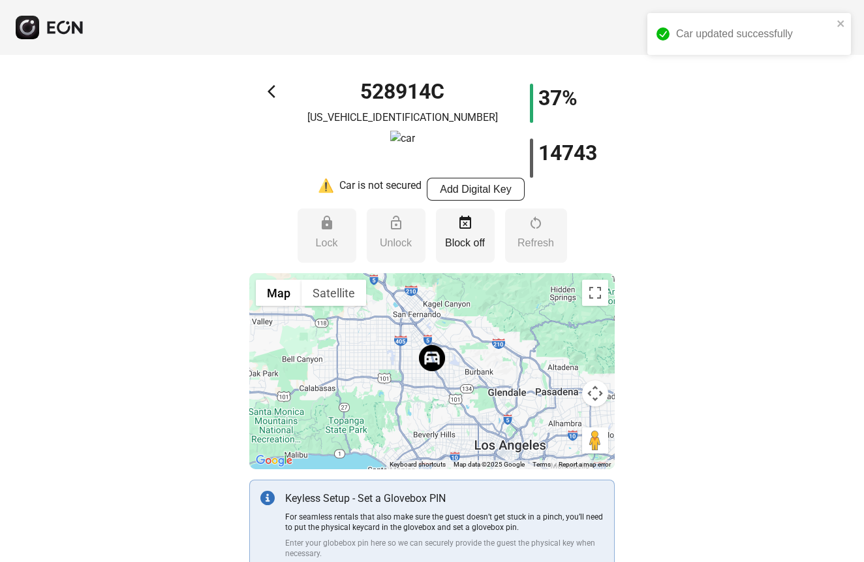
scroll to position [0, 0]
click at [362, 190] on div "Car is not secured" at bounding box center [381, 189] width 82 height 23
drag, startPoint x: 403, startPoint y: 180, endPoint x: 336, endPoint y: 185, distance: 66.8
click at [337, 185] on div "⚠️ Car is not secured Add Digital Key" at bounding box center [432, 189] width 229 height 23
click at [336, 185] on div "⚠️ Car is not secured Add Digital Key" at bounding box center [432, 189] width 229 height 23
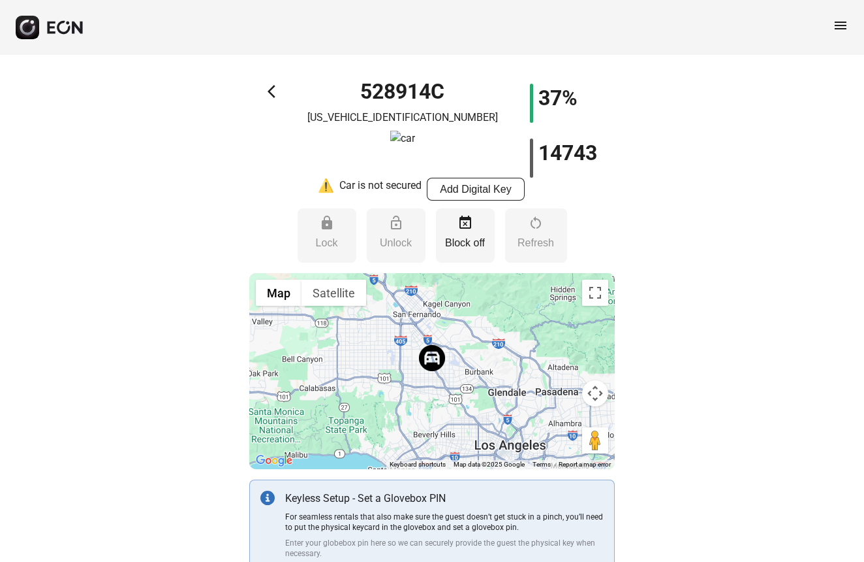
click at [323, 187] on div "⚠️" at bounding box center [326, 189] width 16 height 23
click at [516, 181] on button "Add Digital Key" at bounding box center [476, 189] width 98 height 23
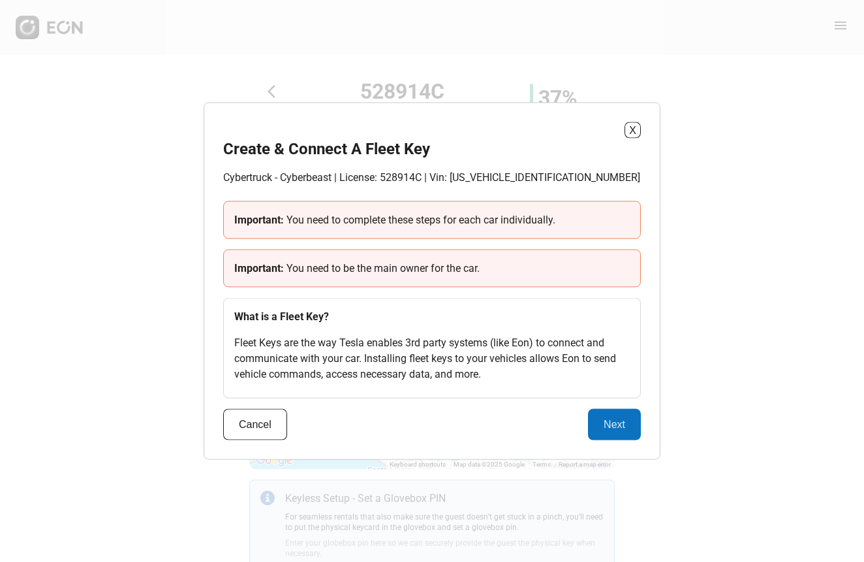
click at [538, 246] on div "Important: You need to complete these steps for each car individually. Importan…" at bounding box center [432, 299] width 418 height 197
click at [538, 210] on div "Important: You need to complete these steps for each car individually." at bounding box center [432, 220] width 418 height 38
click at [340, 138] on h2 "Create & Connect A Fleet Key" at bounding box center [326, 148] width 207 height 21
click at [632, 131] on button "X" at bounding box center [633, 130] width 16 height 16
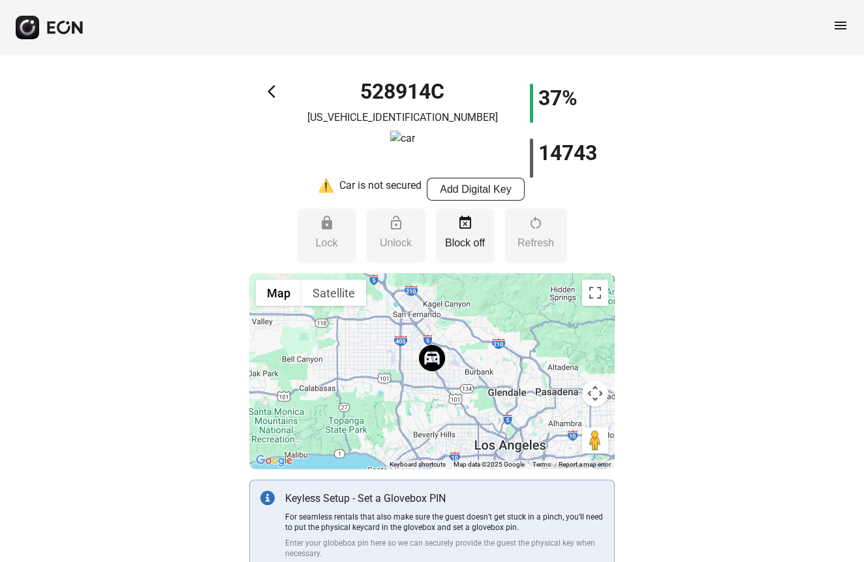
click at [25, 33] on icon "button" at bounding box center [27, 27] width 15 height 15
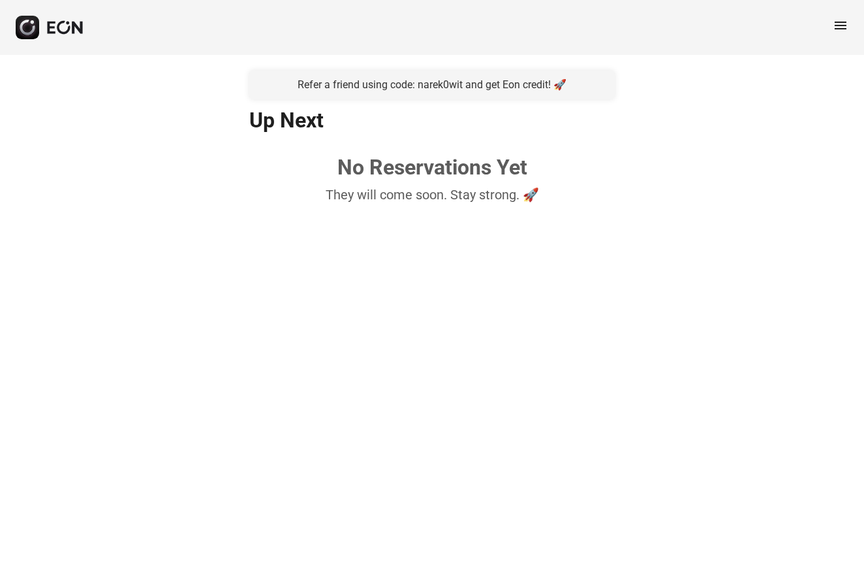
click at [832, 27] on div "menu" at bounding box center [432, 27] width 864 height 55
click at [840, 28] on span "menu" at bounding box center [841, 26] width 16 height 16
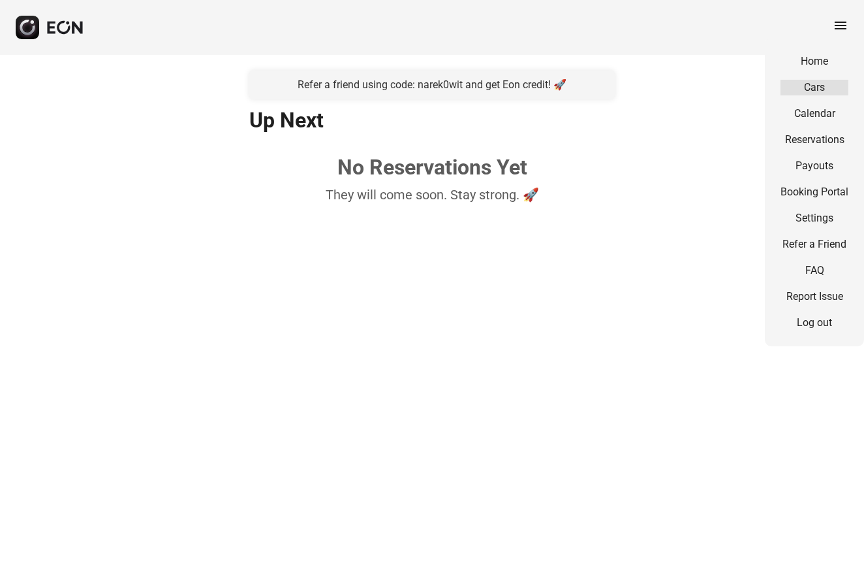
click at [833, 80] on link "Cars" at bounding box center [815, 88] width 68 height 16
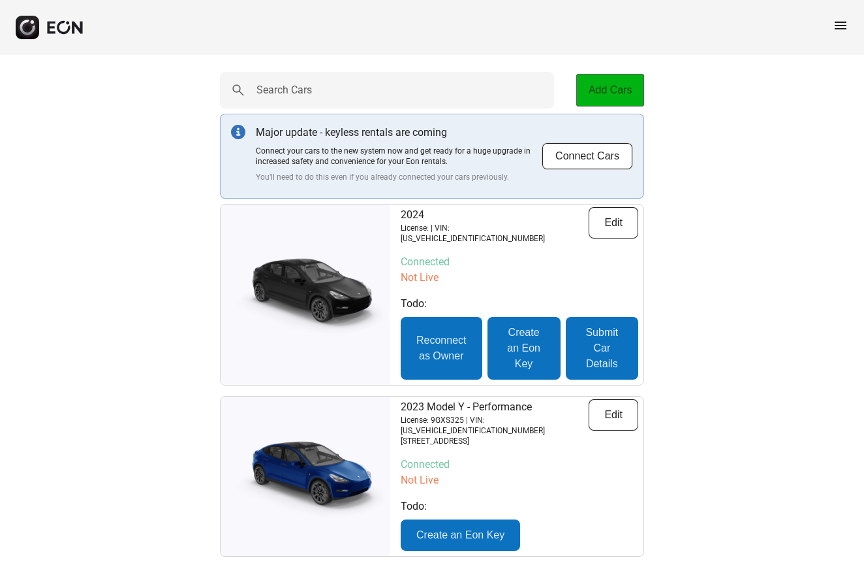
click at [613, 99] on button "Add Cars" at bounding box center [611, 90] width 68 height 33
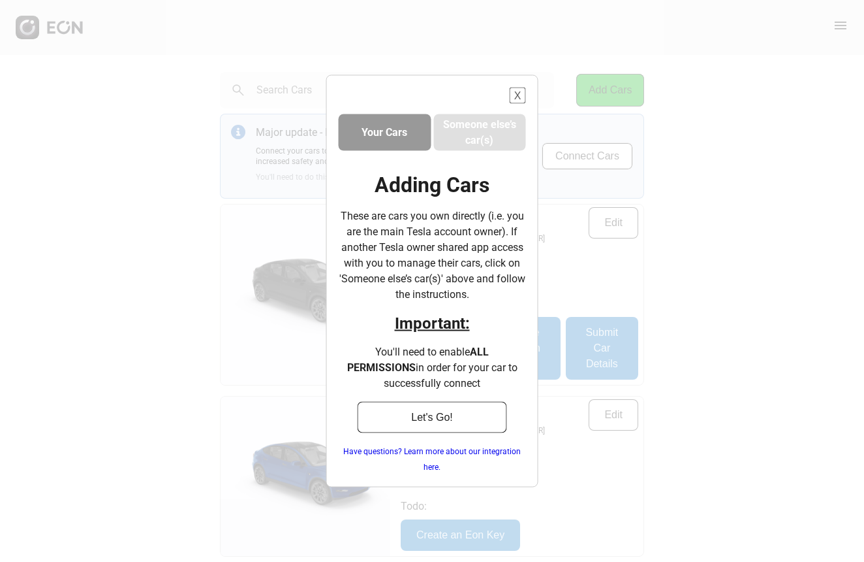
click at [514, 96] on button "X" at bounding box center [518, 95] width 16 height 16
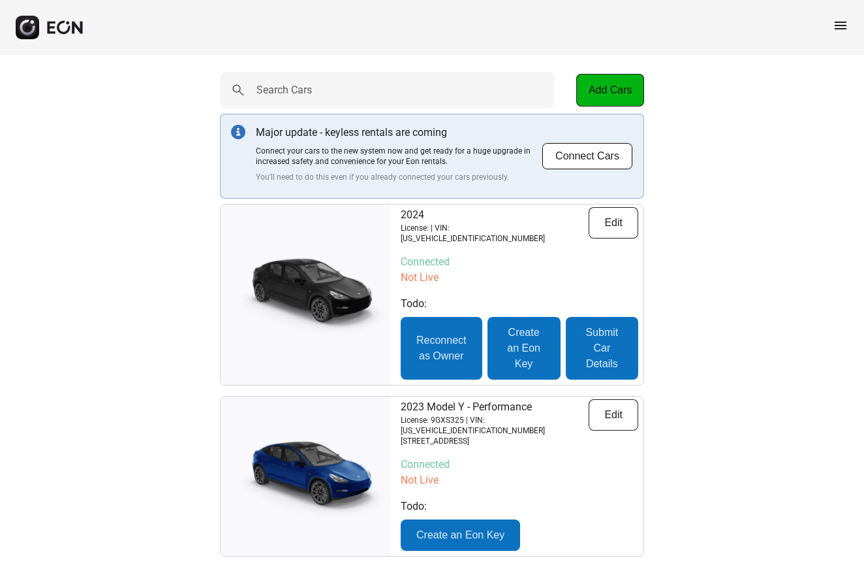
click at [838, 25] on span "menu" at bounding box center [841, 26] width 16 height 16
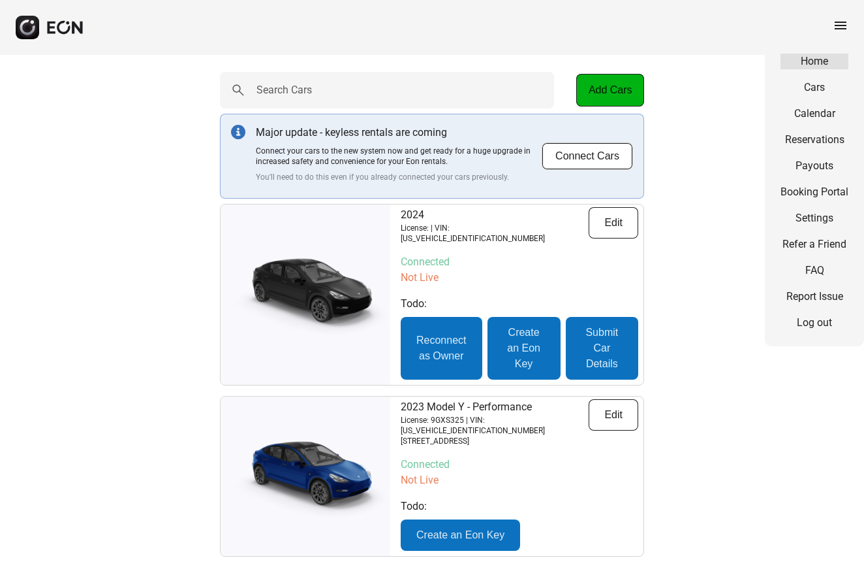
click at [816, 60] on link "Home" at bounding box center [815, 62] width 68 height 16
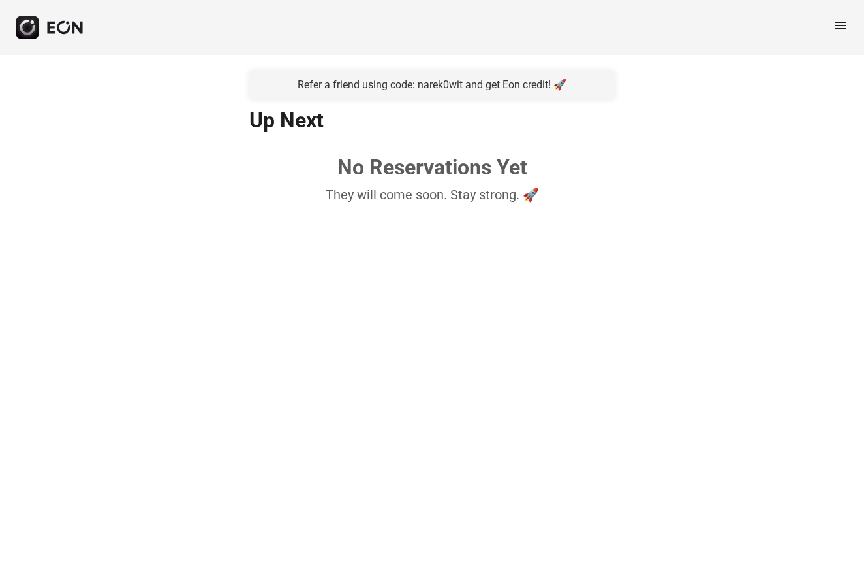
click at [845, 35] on div "menu" at bounding box center [841, 28] width 16 height 20
click at [840, 23] on span "menu" at bounding box center [841, 26] width 16 height 16
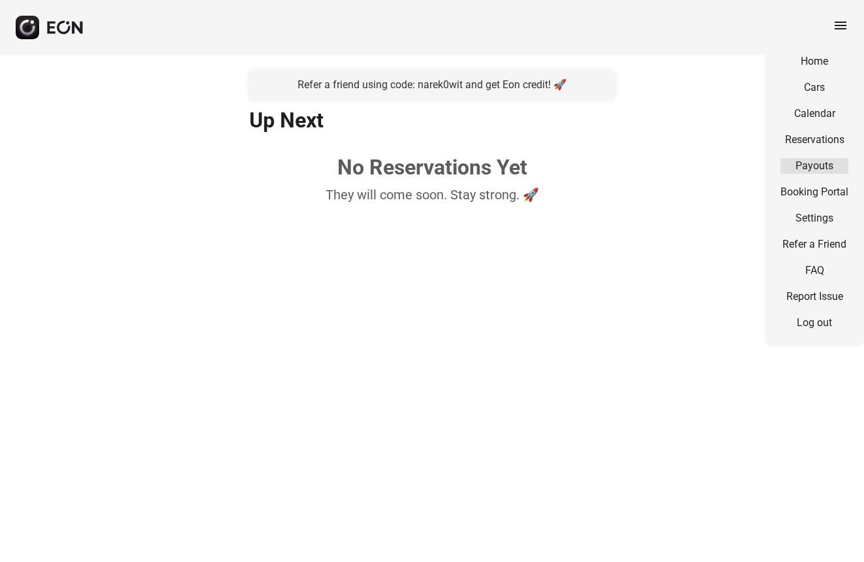
click at [822, 172] on link "Payouts" at bounding box center [815, 166] width 68 height 16
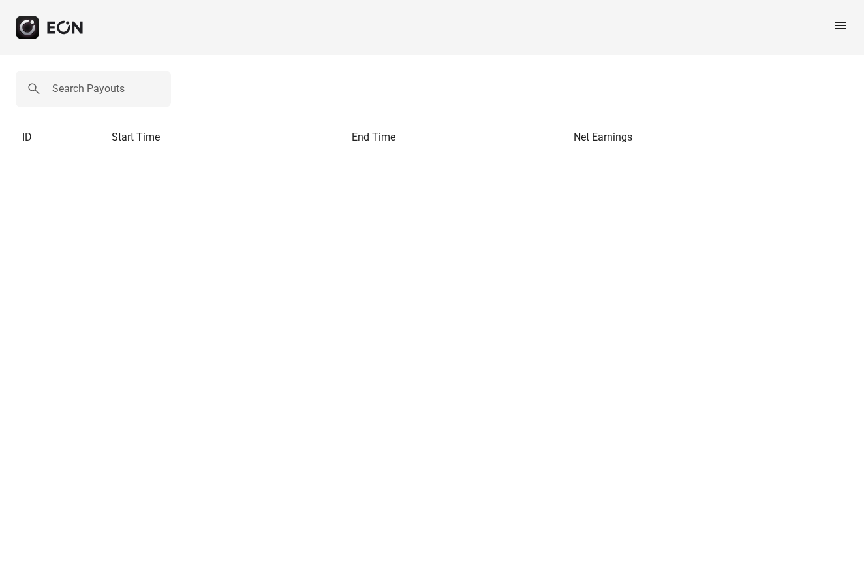
click at [852, 34] on div "menu" at bounding box center [432, 27] width 864 height 55
click at [840, 20] on span "menu" at bounding box center [841, 26] width 16 height 16
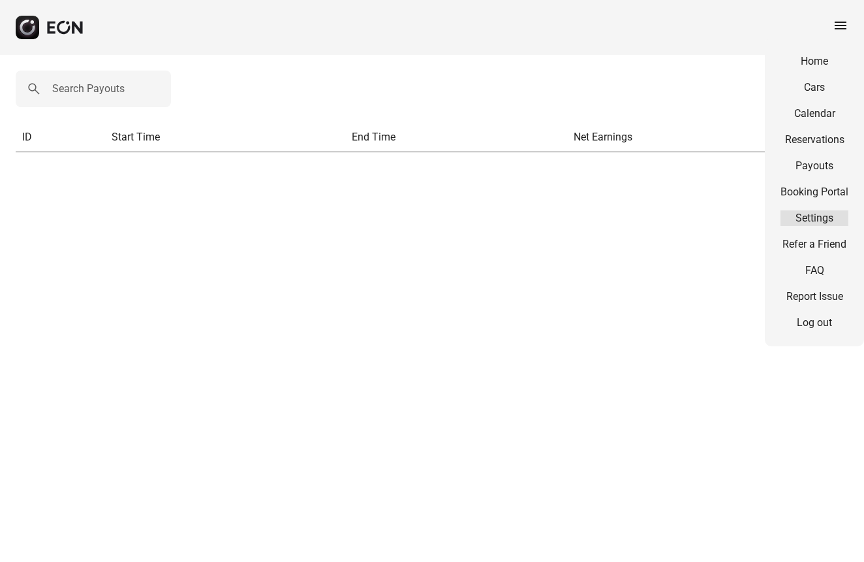
click at [819, 222] on link "Settings" at bounding box center [815, 218] width 68 height 16
select select "**"
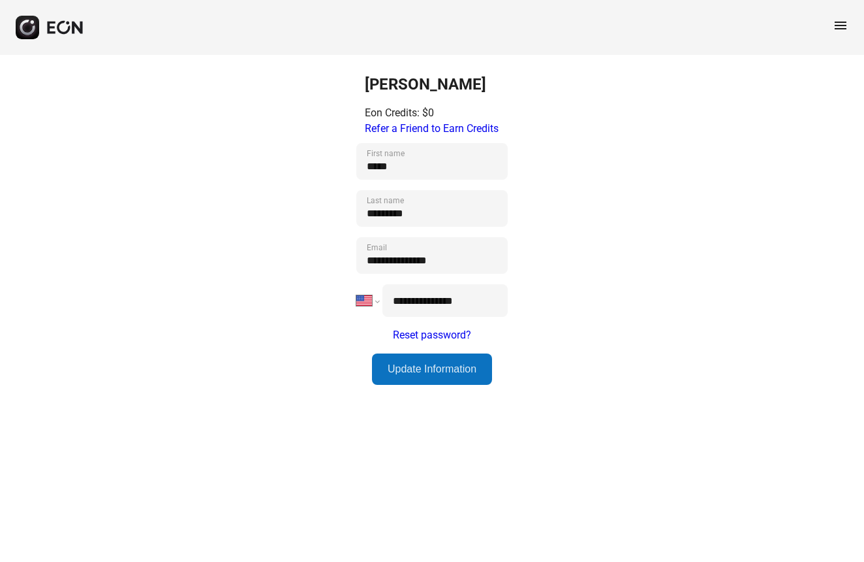
click at [838, 17] on div "menu" at bounding box center [432, 27] width 864 height 55
click at [842, 24] on span "menu" at bounding box center [841, 26] width 16 height 16
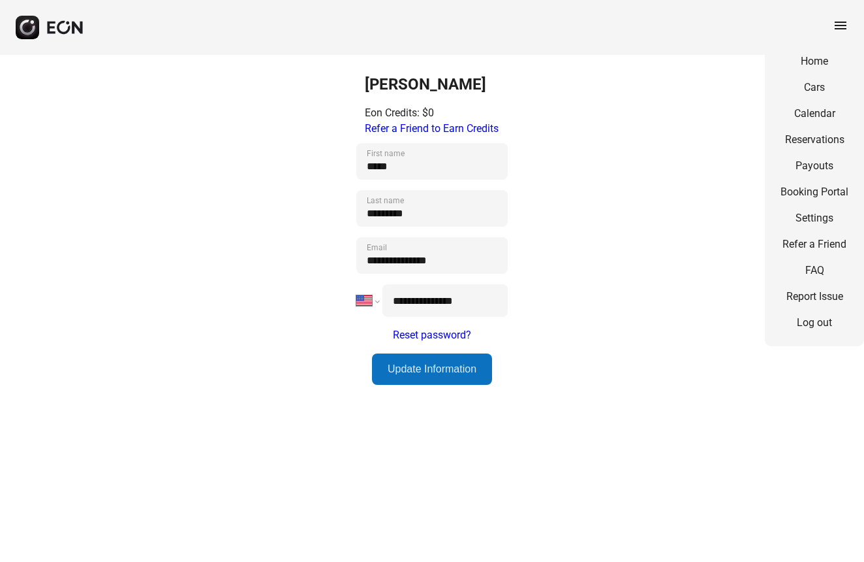
click at [62, 42] on div "menu Home Cars Calendar Reservations Payouts Booking Portal Settings Refer a Fr…" at bounding box center [432, 27] width 864 height 55
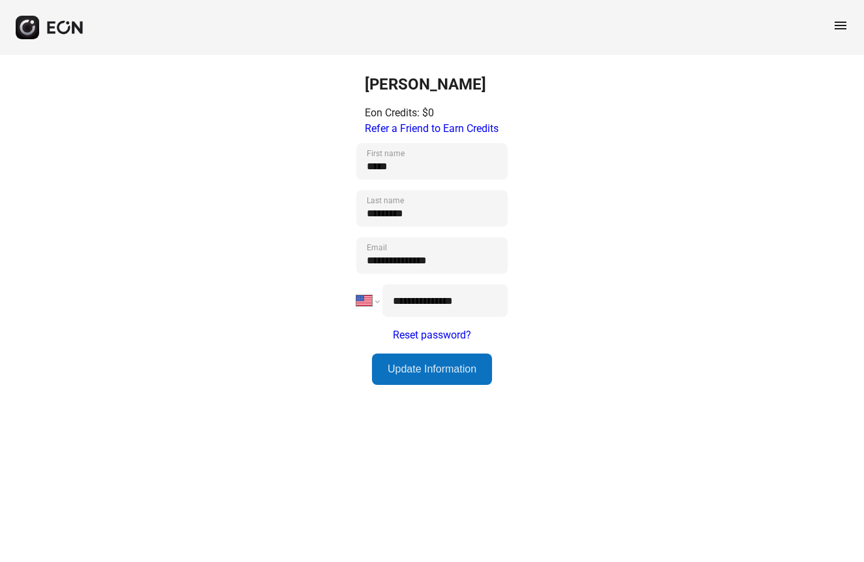
click at [61, 18] on button "button" at bounding box center [50, 28] width 69 height 24
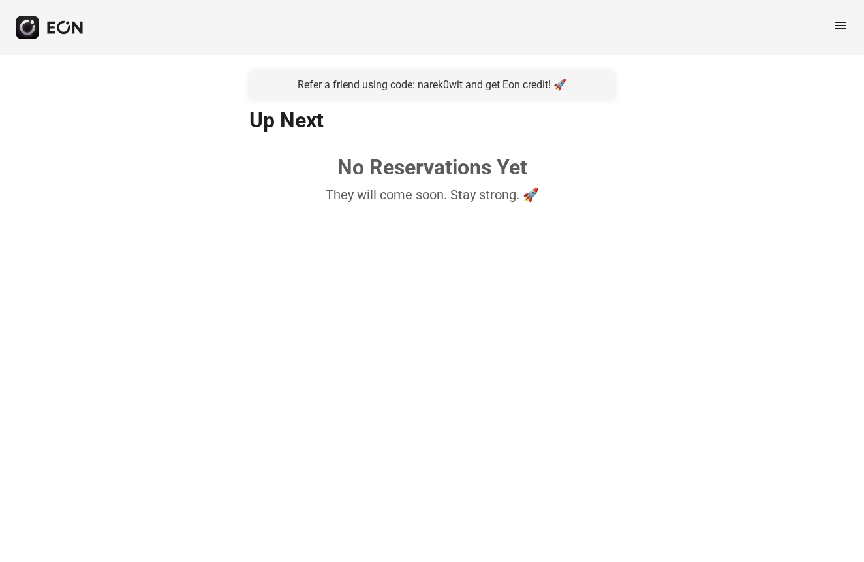
click at [54, 25] on icon "button" at bounding box center [65, 27] width 39 height 14
